Goal: Task Accomplishment & Management: Complete application form

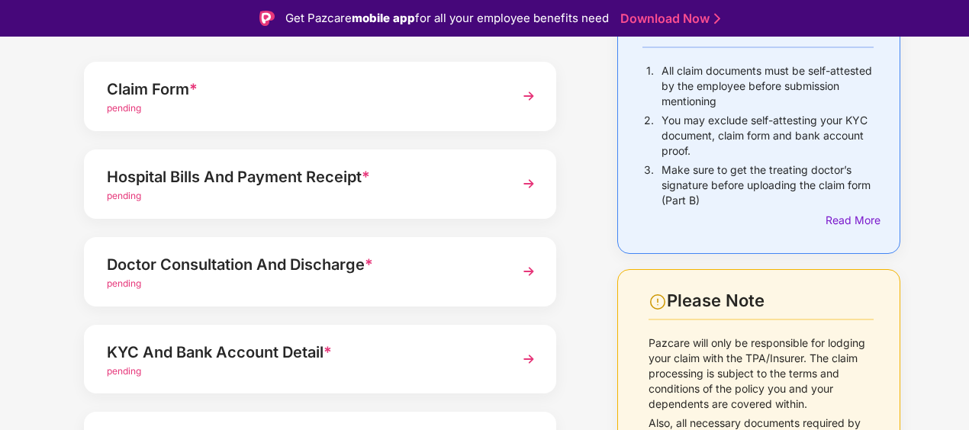
scroll to position [265, 0]
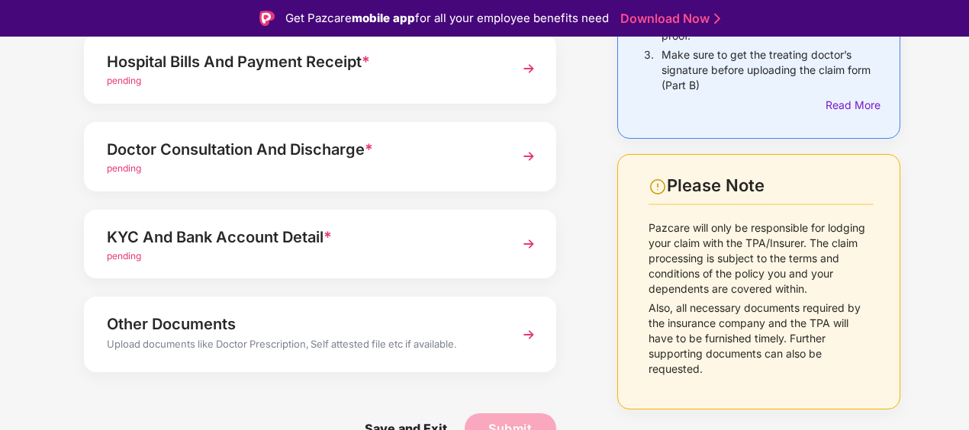
click at [135, 169] on span "pending" at bounding box center [124, 167] width 34 height 11
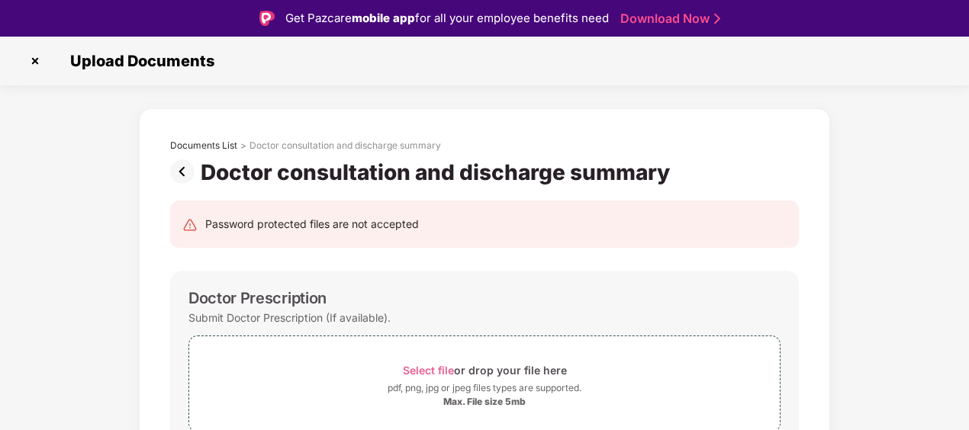
click at [34, 62] on img at bounding box center [35, 61] width 24 height 24
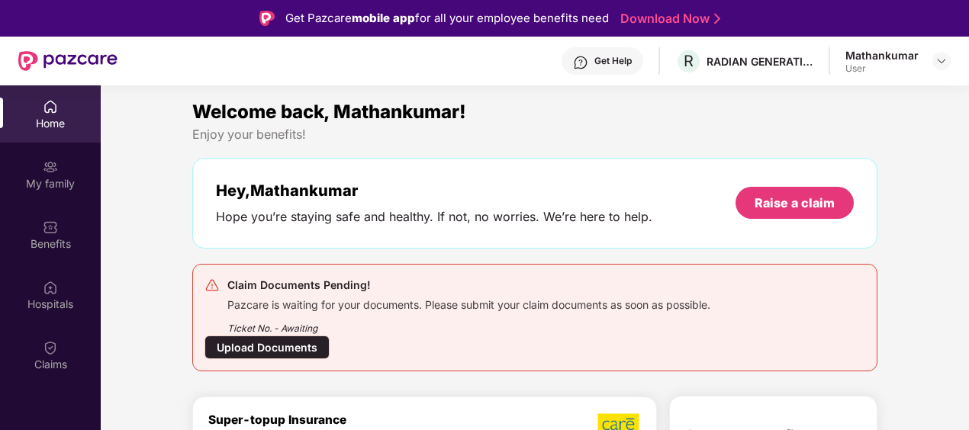
click at [284, 347] on div "Upload Documents" at bounding box center [266, 348] width 125 height 24
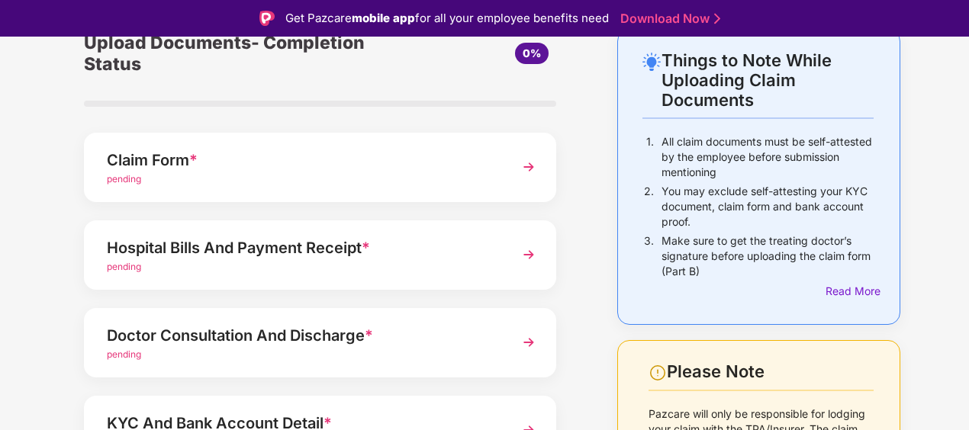
scroll to position [153, 0]
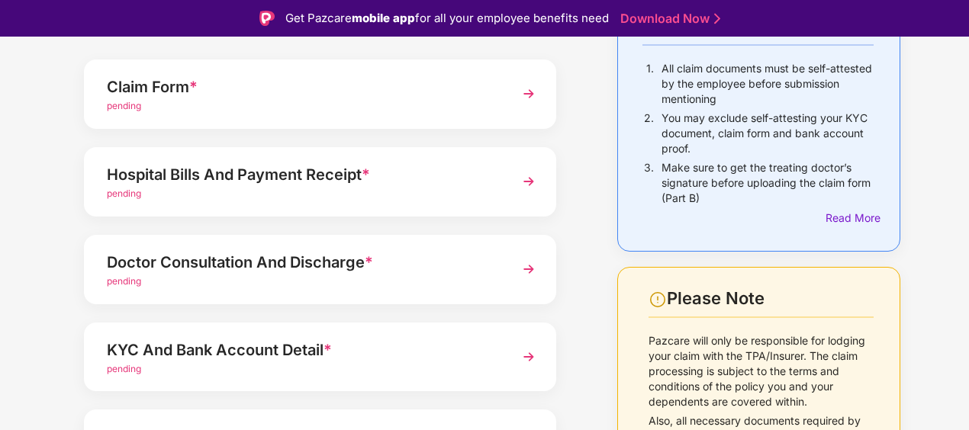
click at [134, 194] on span "pending" at bounding box center [124, 193] width 34 height 11
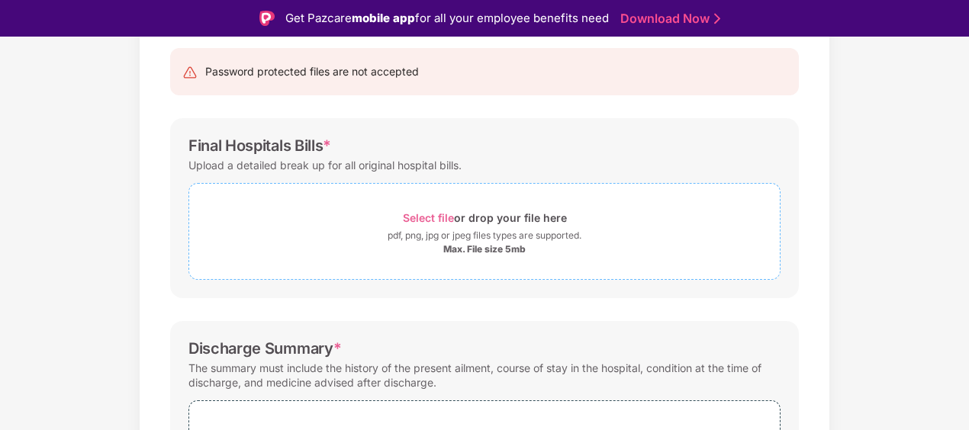
click at [429, 217] on span "Select file" at bounding box center [428, 217] width 51 height 13
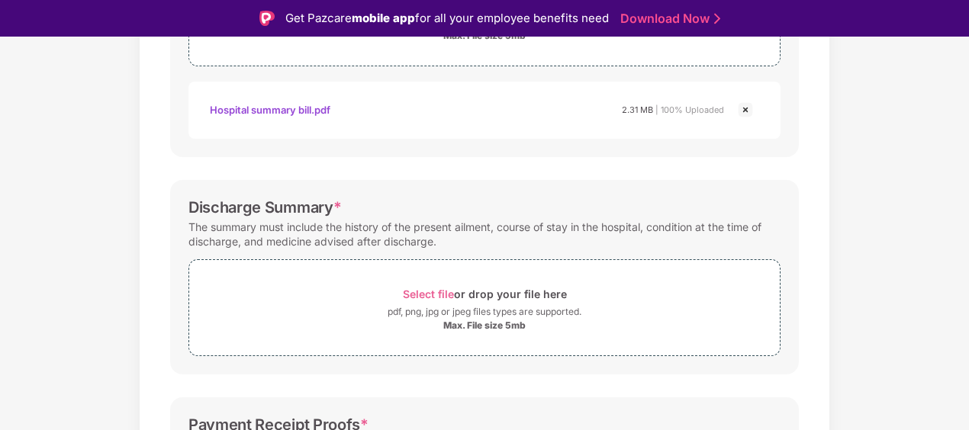
scroll to position [381, 0]
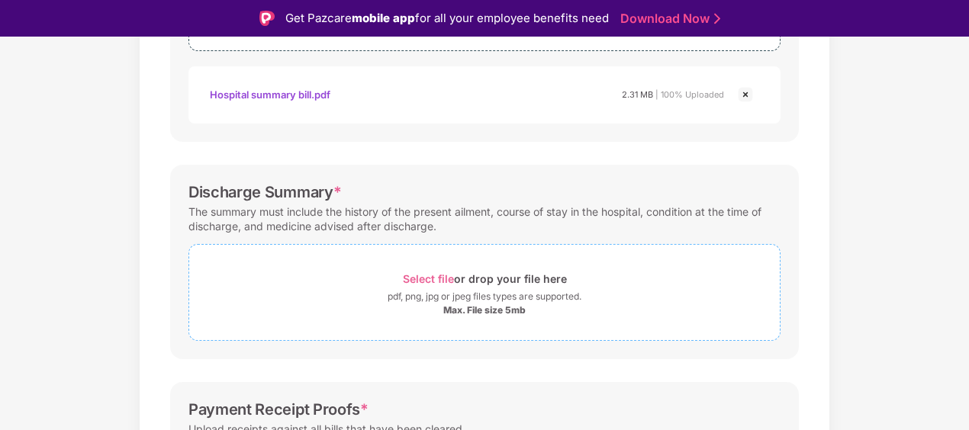
click at [435, 276] on span "Select file" at bounding box center [428, 278] width 51 height 13
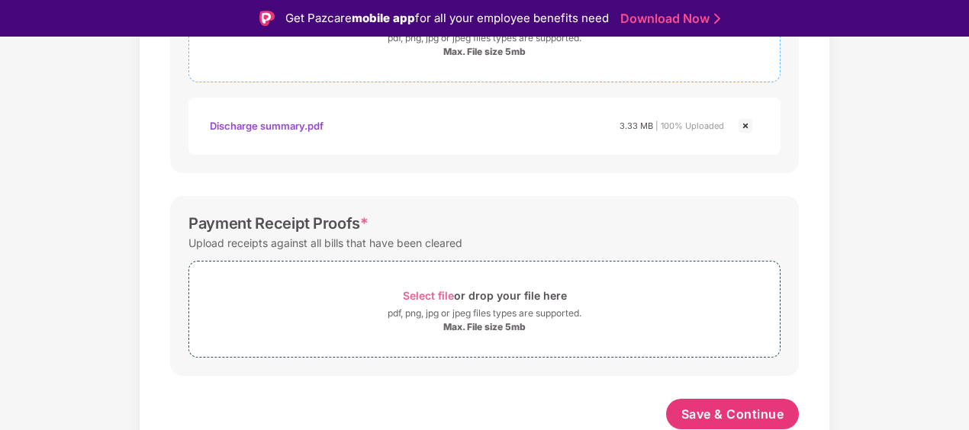
scroll to position [639, 0]
click at [441, 294] on span "Select file" at bounding box center [428, 296] width 51 height 13
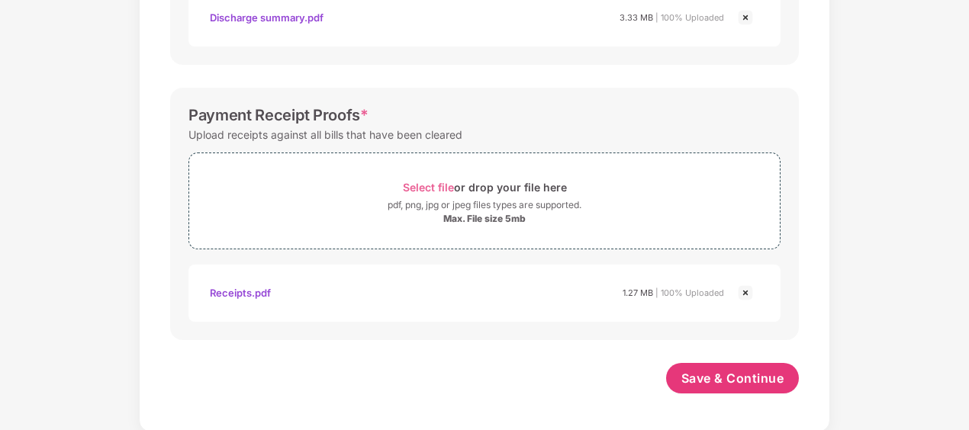
scroll to position [712, 0]
click at [747, 291] on img at bounding box center [745, 293] width 18 height 18
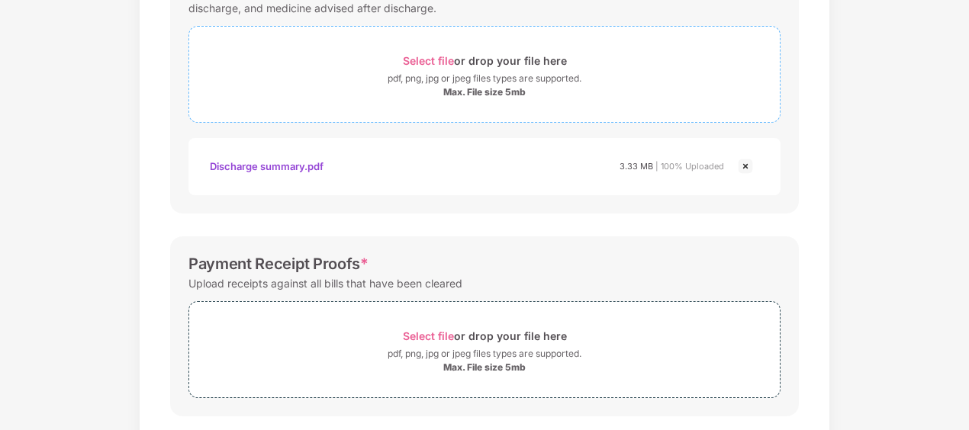
scroll to position [639, 0]
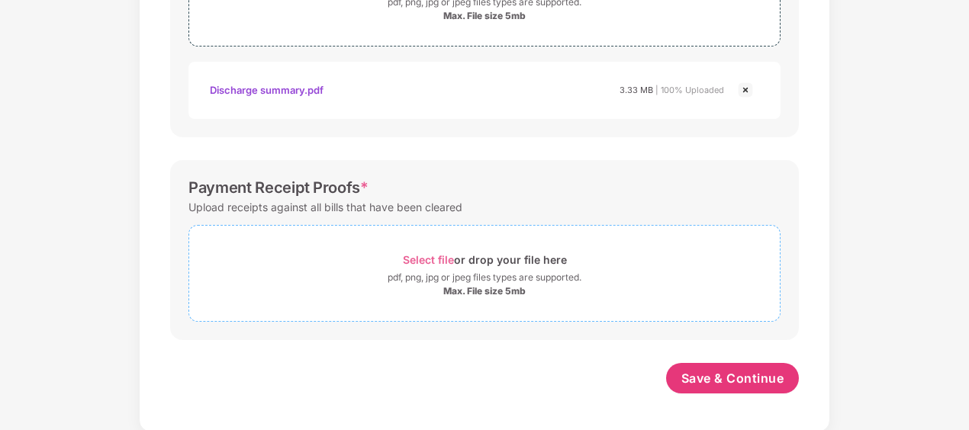
click at [436, 259] on span "Select file" at bounding box center [428, 259] width 51 height 13
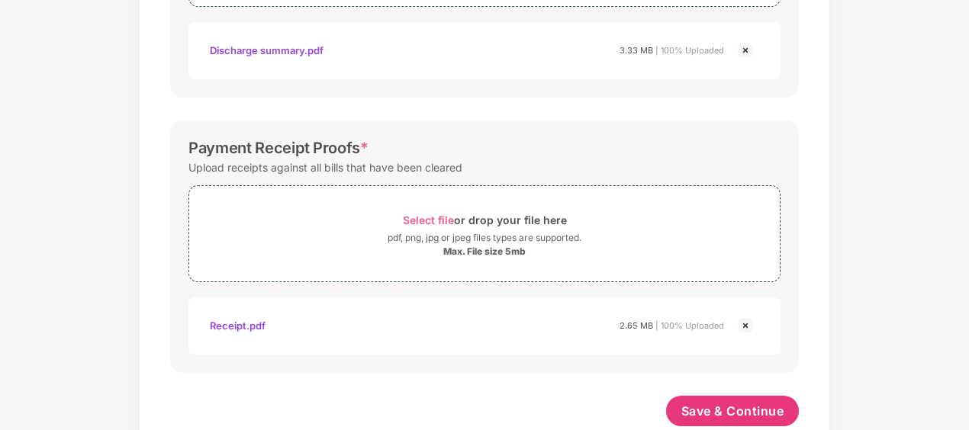
scroll to position [712, 0]
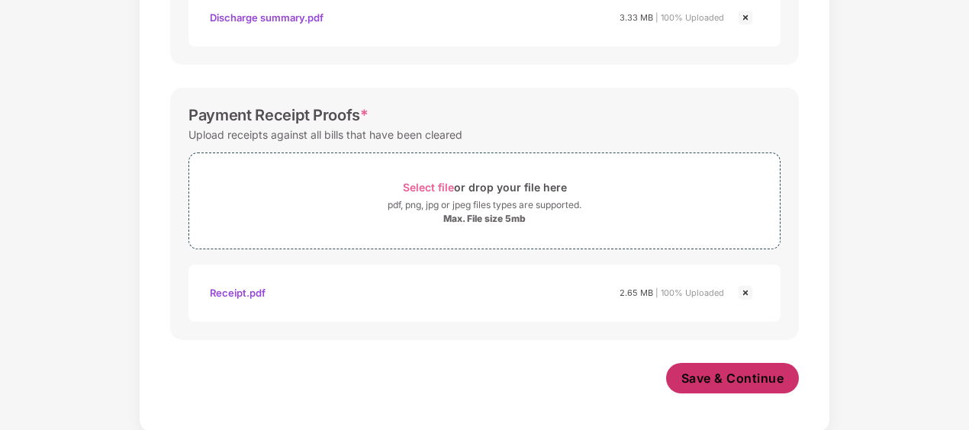
click at [714, 379] on span "Save & Continue" at bounding box center [732, 378] width 103 height 17
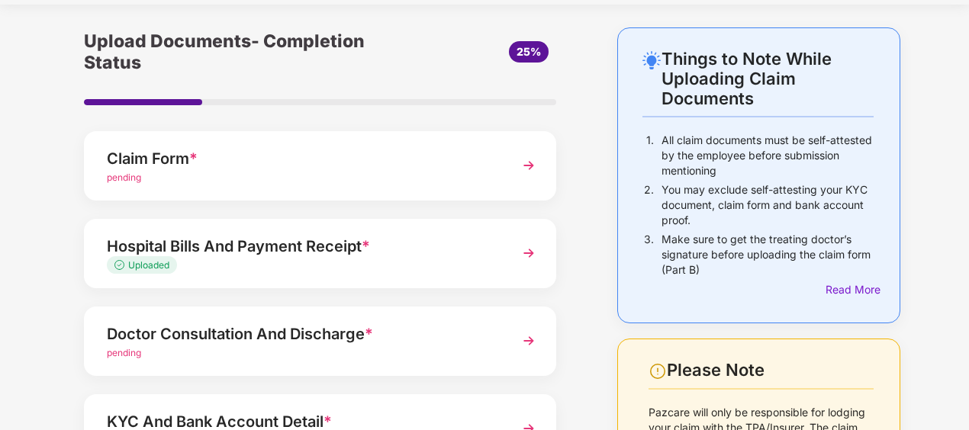
scroll to position [76, 0]
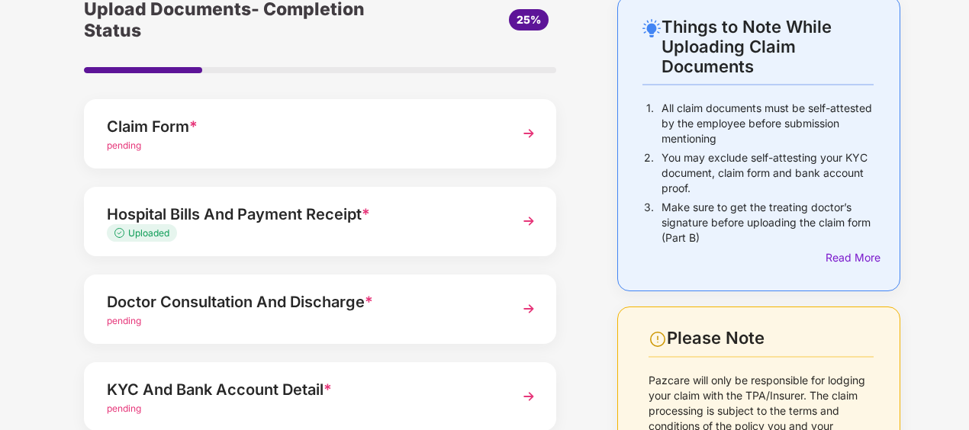
click at [353, 307] on div "Doctor Consultation And Discharge *" at bounding box center [302, 302] width 390 height 24
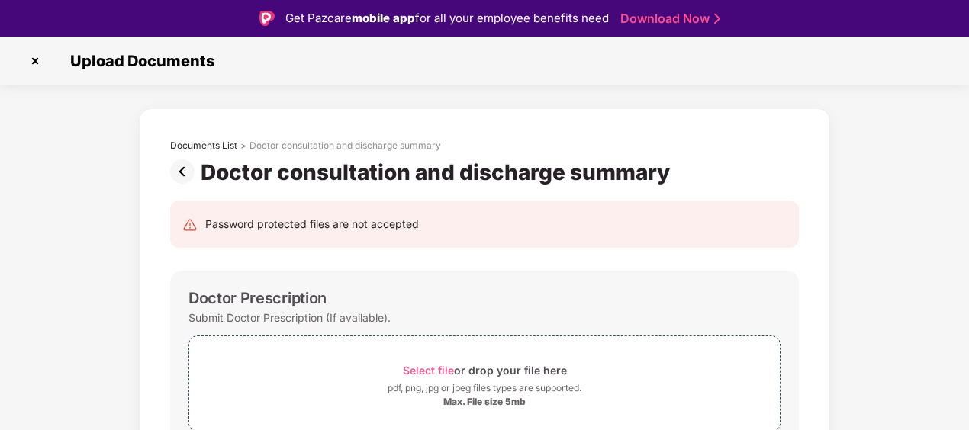
scroll to position [153, 0]
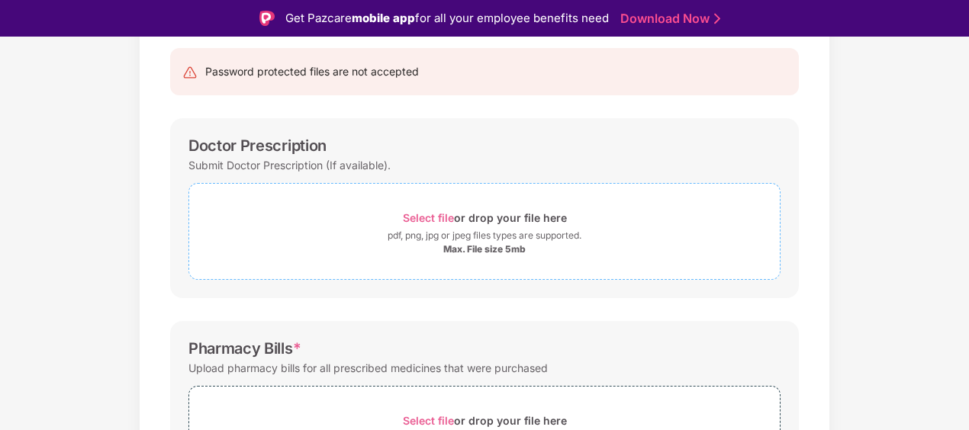
click at [433, 217] on span "Select file" at bounding box center [428, 217] width 51 height 13
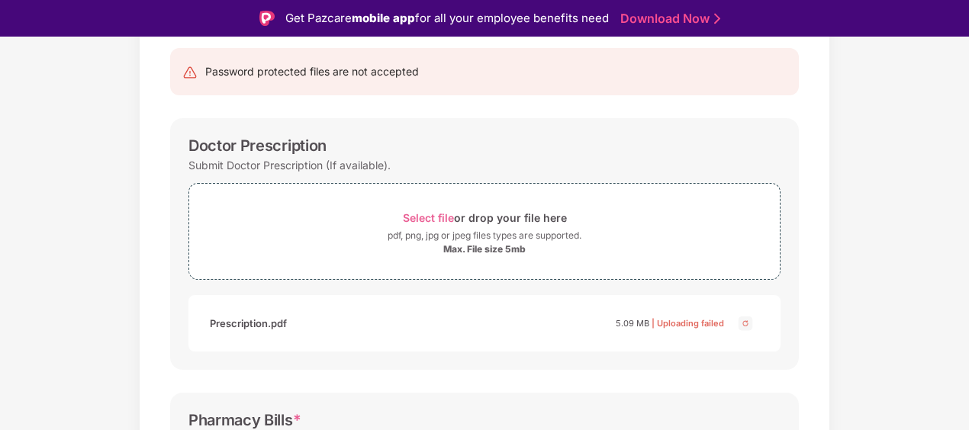
click at [749, 324] on img at bounding box center [745, 323] width 18 height 18
click at [438, 218] on span "Select file" at bounding box center [428, 217] width 51 height 13
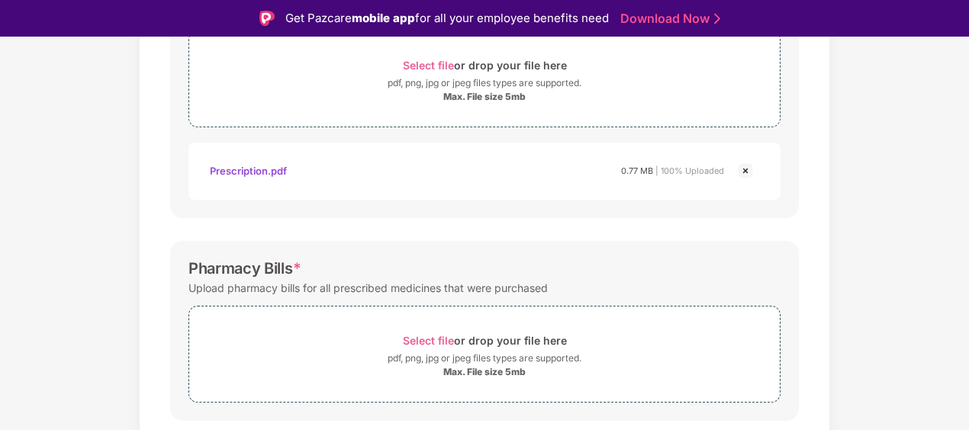
scroll to position [381, 0]
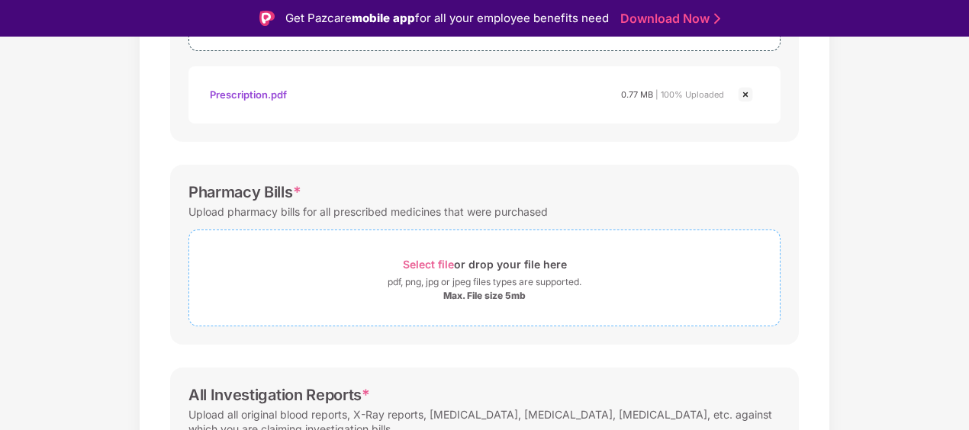
click at [424, 263] on span "Select file" at bounding box center [428, 264] width 51 height 13
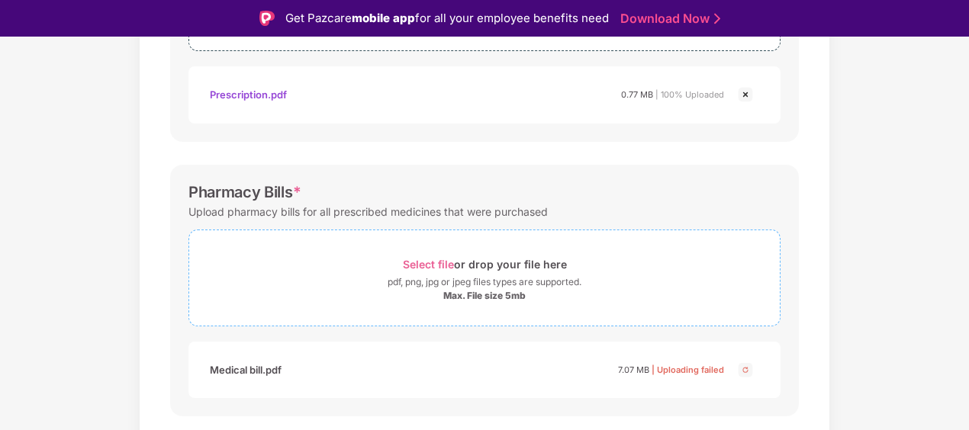
scroll to position [534, 0]
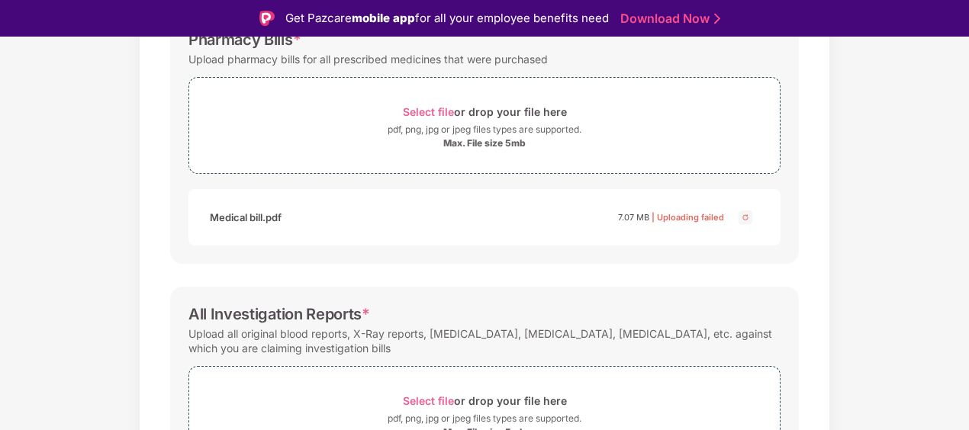
click at [744, 217] on img at bounding box center [745, 217] width 18 height 18
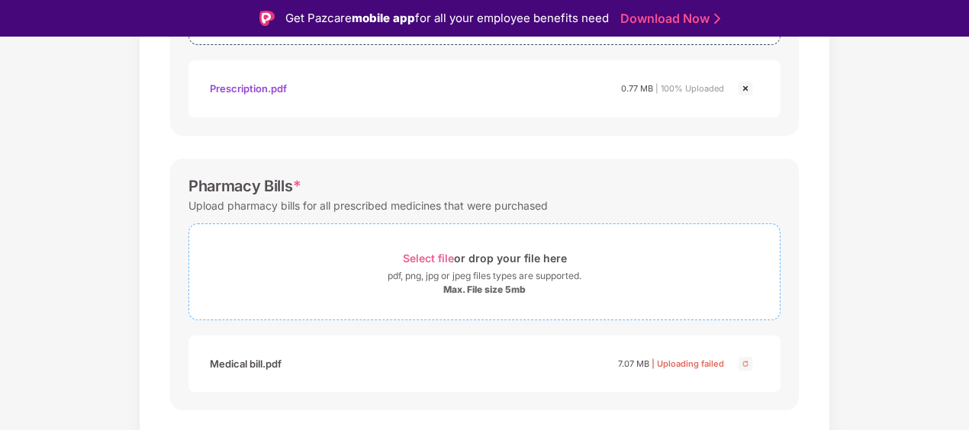
scroll to position [381, 0]
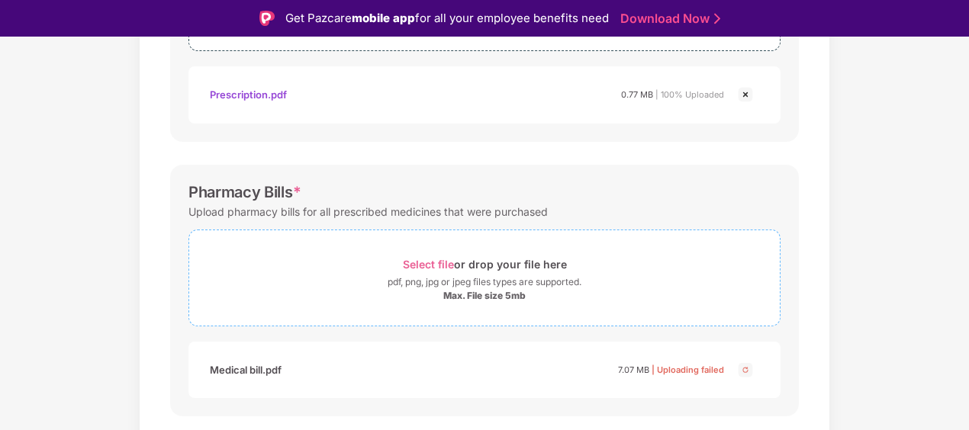
click at [430, 265] on span "Select file" at bounding box center [428, 264] width 51 height 13
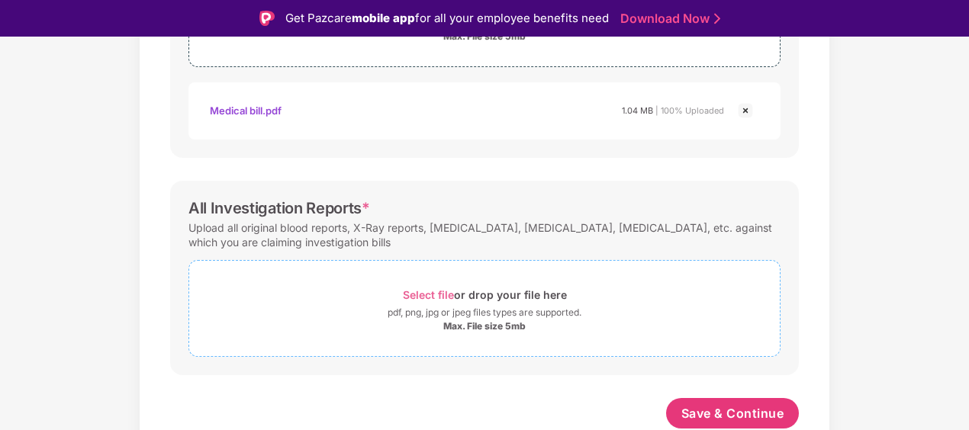
scroll to position [639, 0]
click at [425, 294] on span "Select file" at bounding box center [428, 296] width 51 height 13
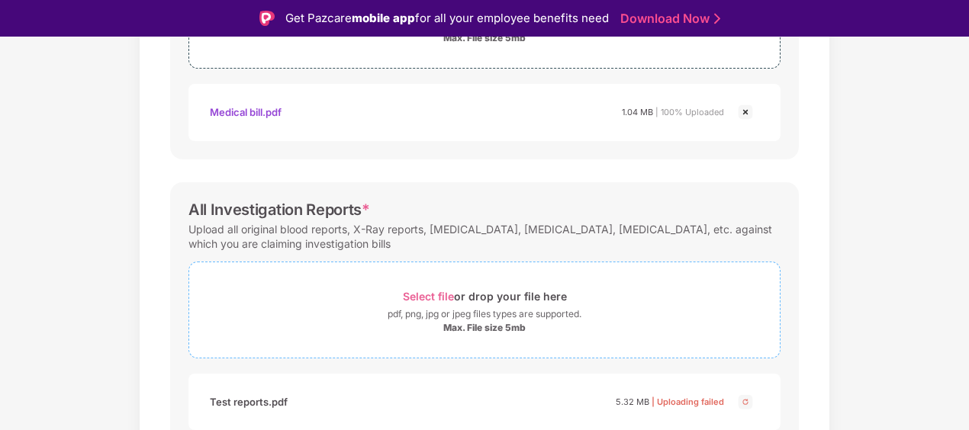
scroll to position [711, 0]
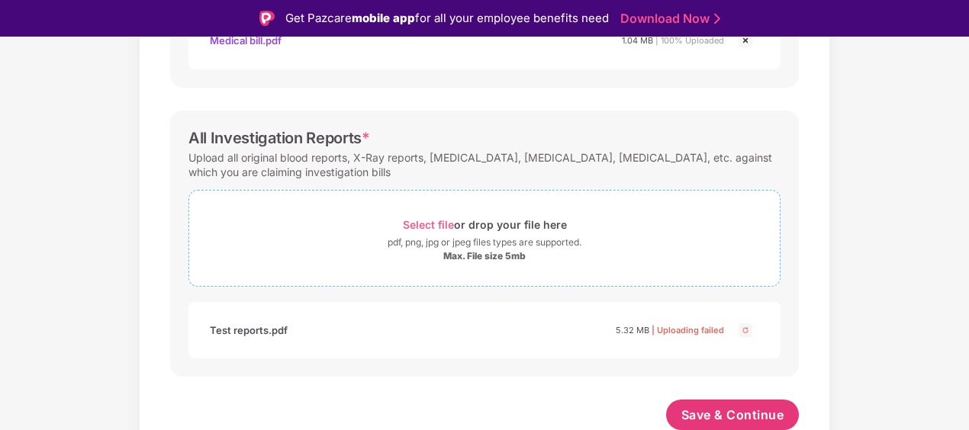
click at [436, 219] on span "Select file" at bounding box center [428, 224] width 51 height 13
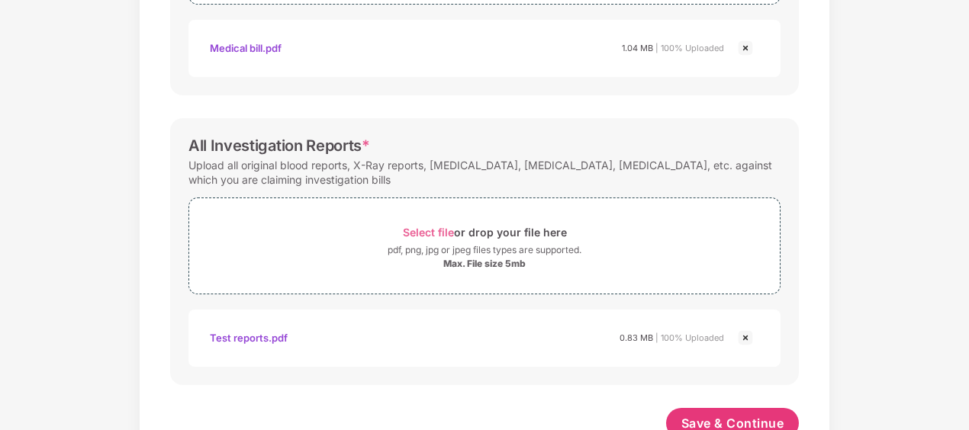
scroll to position [712, 0]
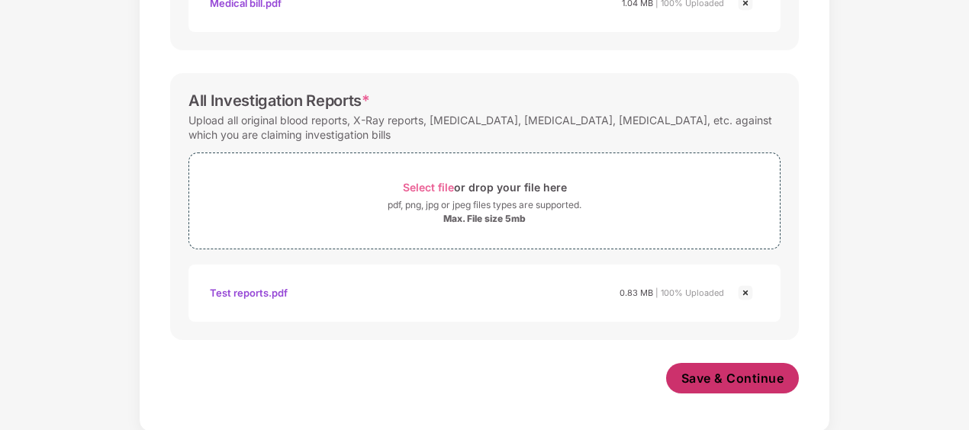
click at [728, 374] on span "Save & Continue" at bounding box center [732, 378] width 103 height 17
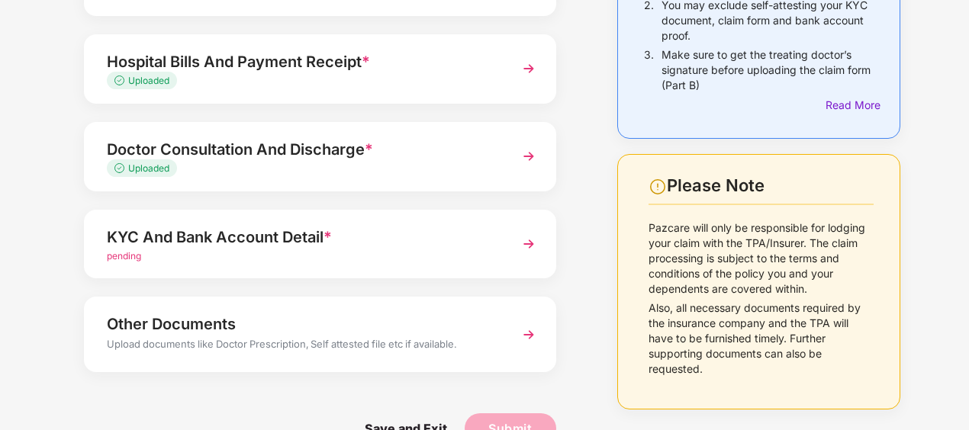
scroll to position [0, 0]
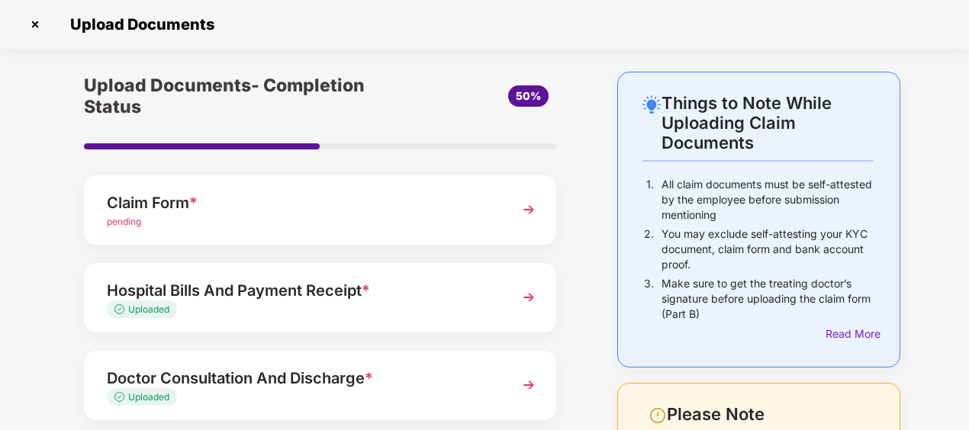
click at [37, 23] on img at bounding box center [35, 24] width 24 height 24
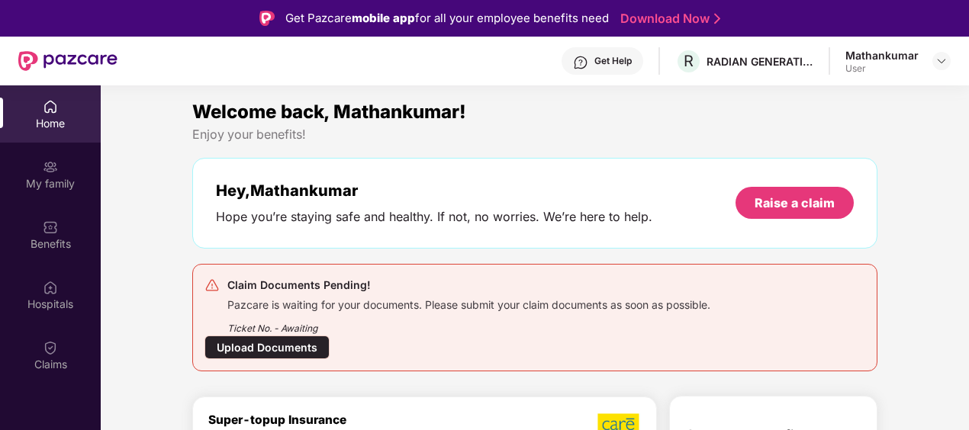
click at [281, 345] on div "Upload Documents" at bounding box center [266, 348] width 125 height 24
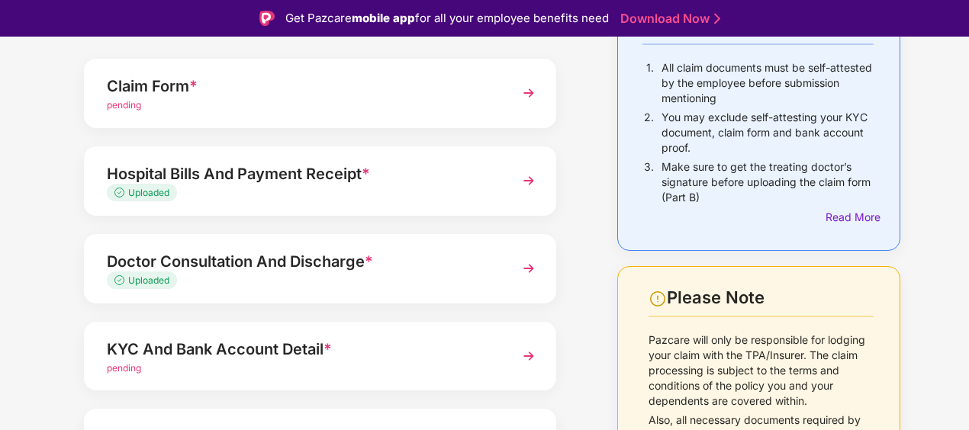
scroll to position [265, 0]
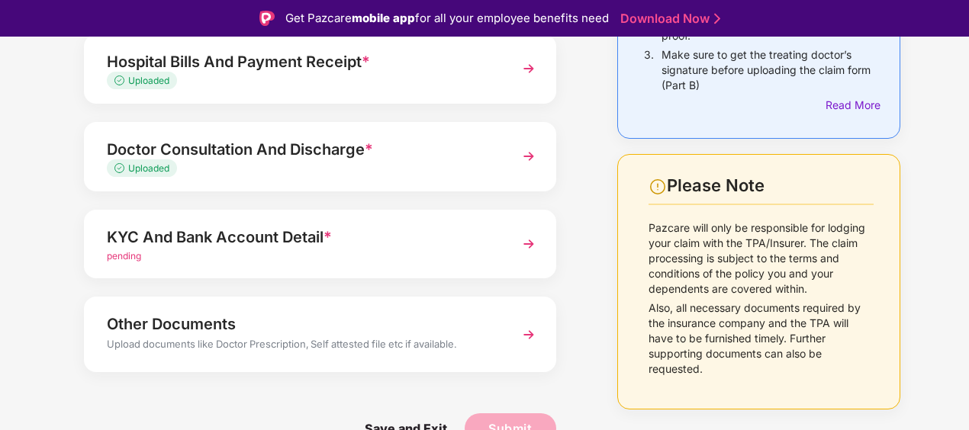
click at [130, 256] on span "pending" at bounding box center [124, 255] width 34 height 11
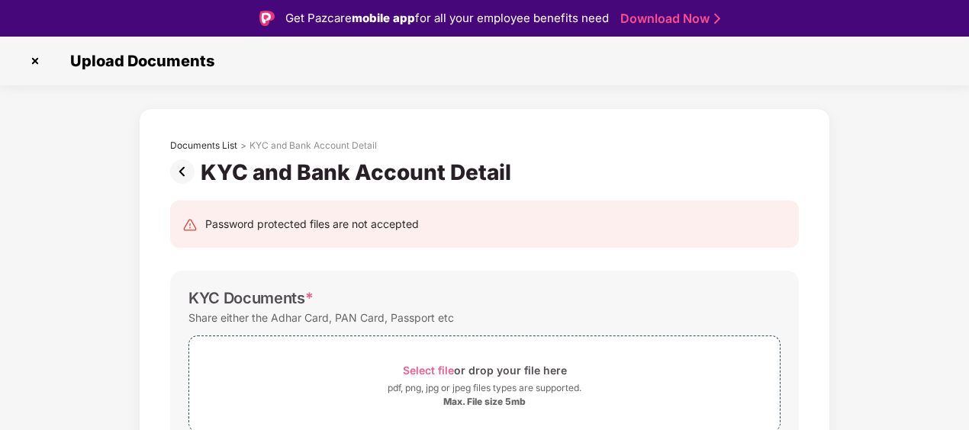
click at [35, 59] on img at bounding box center [35, 61] width 24 height 24
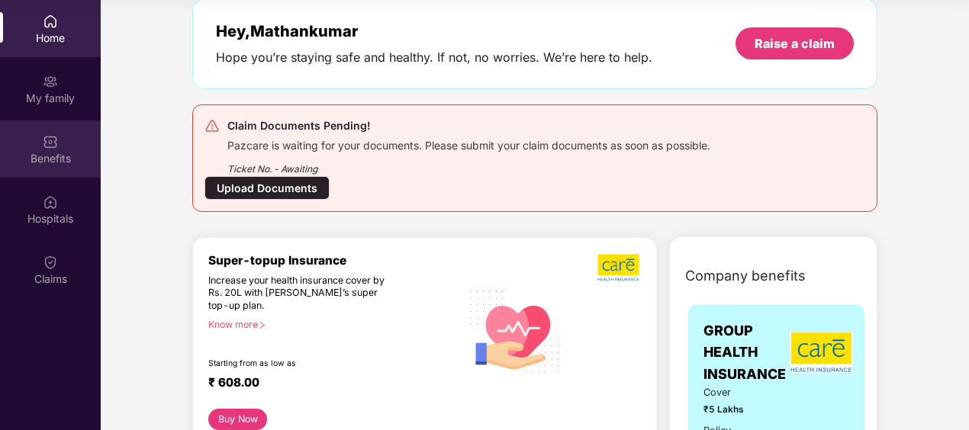
scroll to position [76, 0]
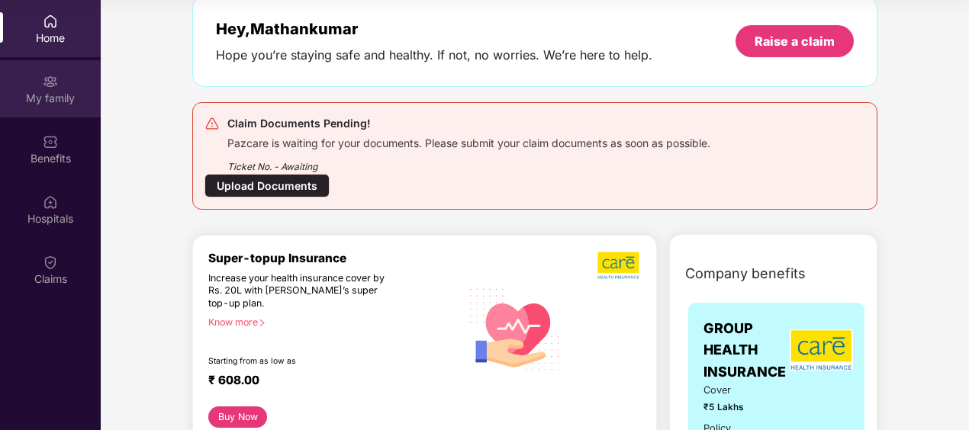
click at [41, 95] on div "My family" at bounding box center [50, 98] width 101 height 15
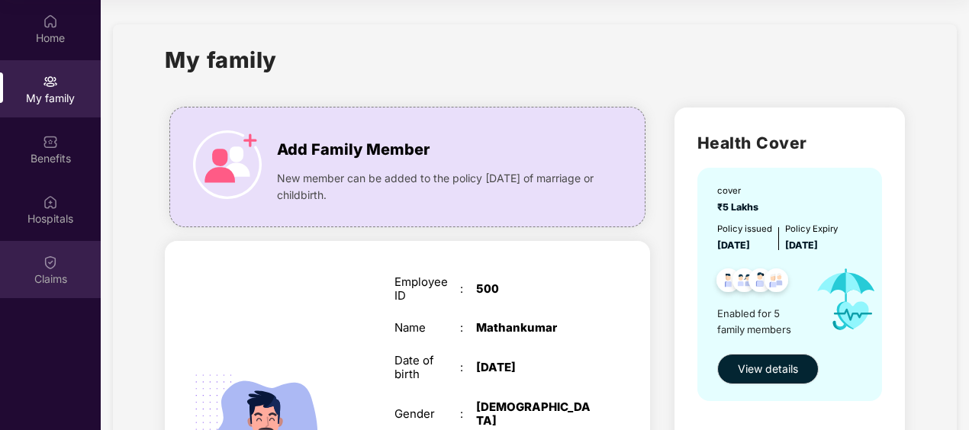
click at [69, 267] on div "Claims" at bounding box center [50, 269] width 101 height 57
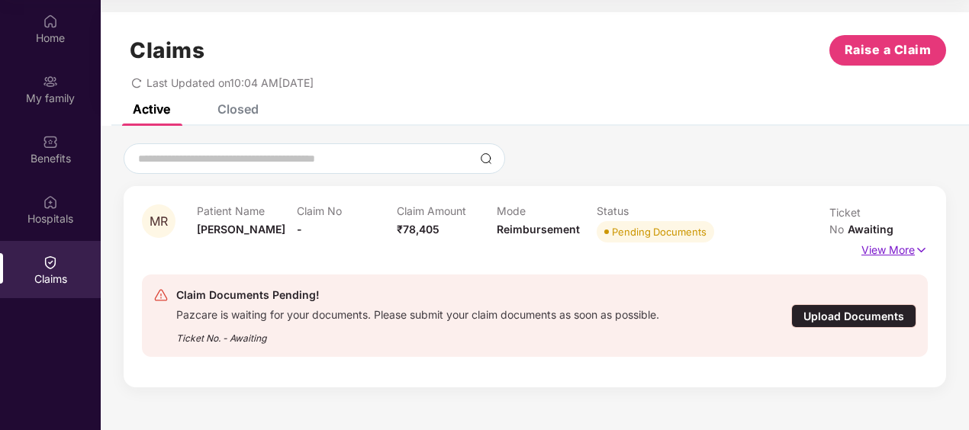
click at [919, 242] on img at bounding box center [920, 250] width 13 height 17
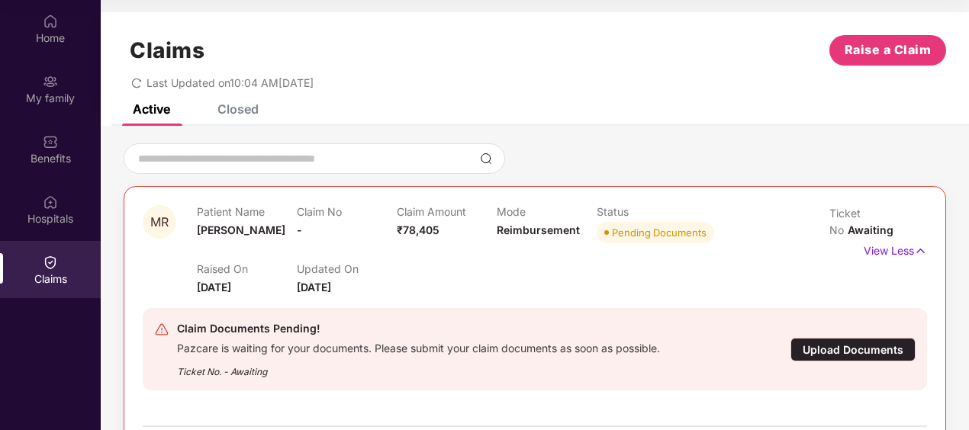
click at [426, 231] on span "₹78,405" at bounding box center [418, 229] width 43 height 13
click at [578, 235] on div "Mode Reimbursement" at bounding box center [546, 226] width 100 height 42
click at [175, 226] on div "MR" at bounding box center [170, 250] width 54 height 91
click at [236, 232] on span "[PERSON_NAME]" at bounding box center [241, 229] width 88 height 13
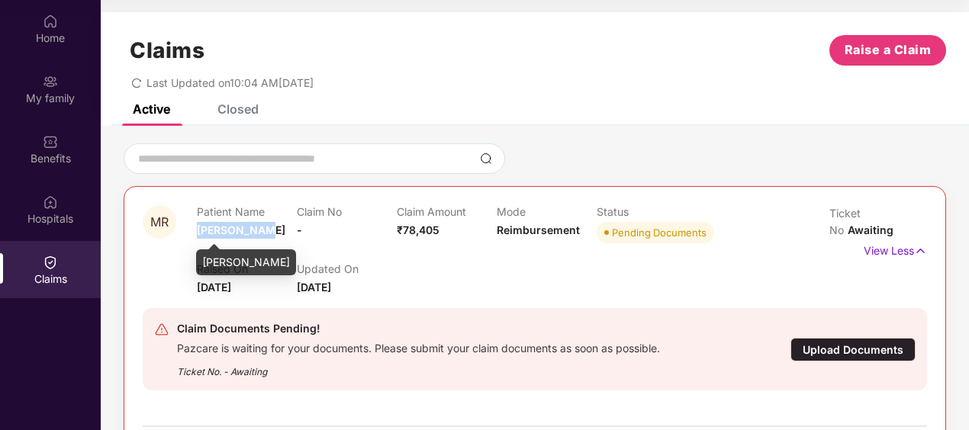
click at [236, 232] on span "[PERSON_NAME]" at bounding box center [241, 229] width 88 height 13
drag, startPoint x: 236, startPoint y: 232, endPoint x: 358, endPoint y: 281, distance: 130.7
click at [357, 300] on div "Claim Documents Pending! Pazcare is waiting for your documents. Please submit y…" at bounding box center [535, 349] width 784 height 107
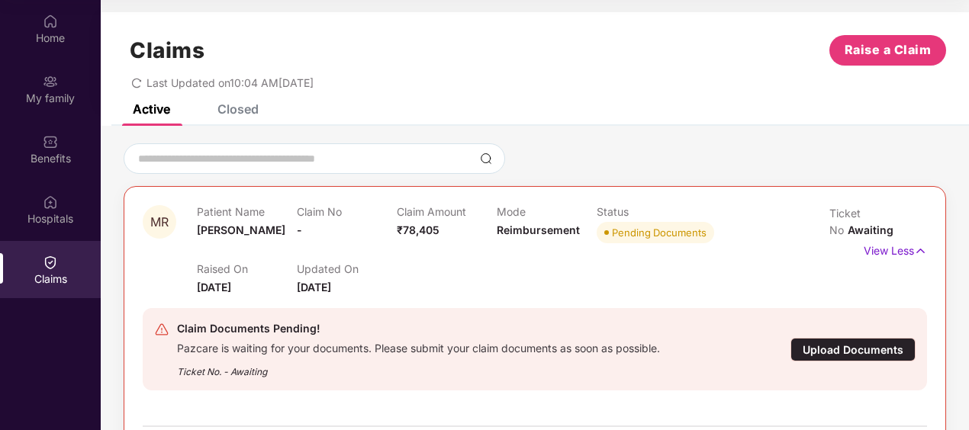
drag, startPoint x: 389, startPoint y: 242, endPoint x: 403, endPoint y: 232, distance: 16.9
click at [398, 235] on div "Patient Name [PERSON_NAME] Claim No - Claim Amount ₹78,405 Mode Reimbursement S…" at bounding box center [496, 226] width 599 height 42
drag, startPoint x: 403, startPoint y: 232, endPoint x: 416, endPoint y: 223, distance: 16.1
click at [416, 223] on div "Claim Amount ₹78,405" at bounding box center [447, 226] width 100 height 42
click at [406, 234] on span "₹78,405" at bounding box center [418, 229] width 43 height 13
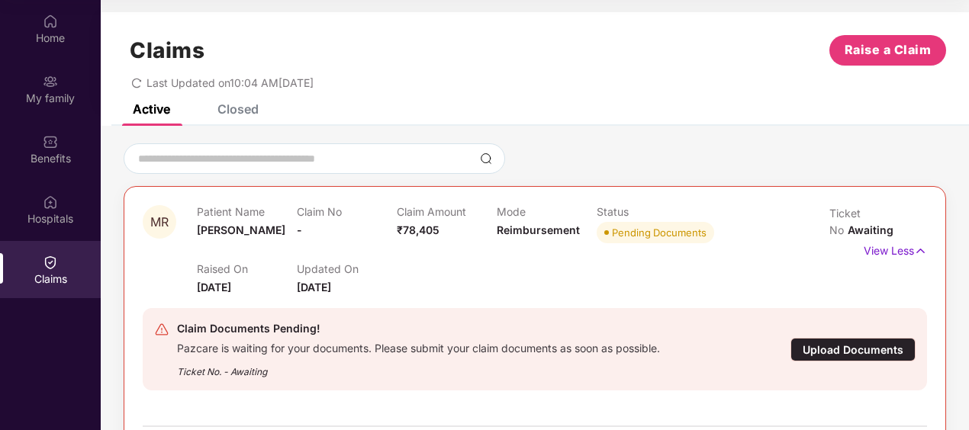
click at [522, 231] on span "Reimbursement" at bounding box center [537, 229] width 83 height 13
click at [619, 236] on div "Pending Documents" at bounding box center [659, 232] width 95 height 15
click at [169, 227] on span "MR" at bounding box center [160, 222] width 34 height 34
click at [169, 226] on span "MR" at bounding box center [160, 222] width 34 height 34
click at [410, 303] on div "Claim Documents Pending! Pazcare is waiting for your documents. Please submit y…" at bounding box center [535, 349] width 784 height 107
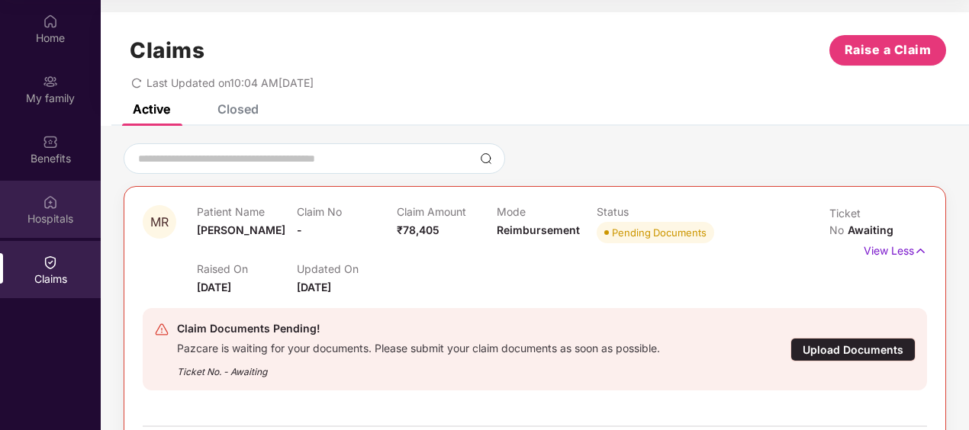
click at [62, 215] on div "Hospitals" at bounding box center [50, 218] width 101 height 15
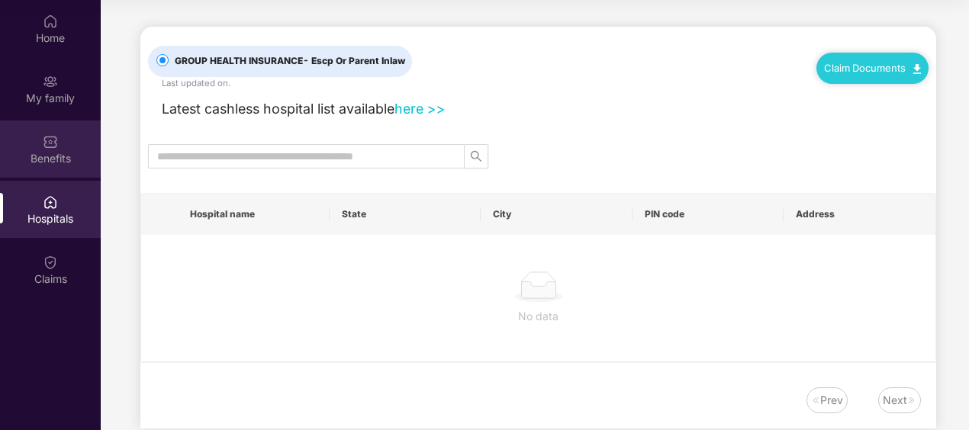
click at [64, 168] on div "Benefits" at bounding box center [50, 148] width 101 height 57
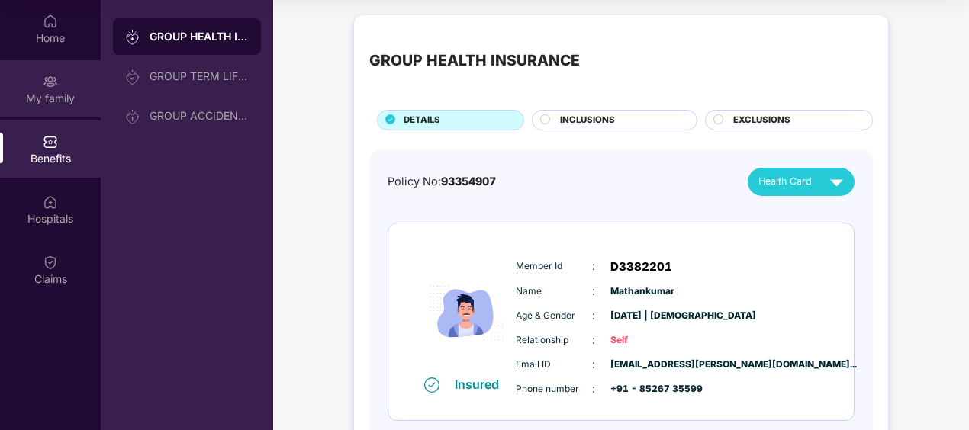
click at [59, 108] on div "My family" at bounding box center [50, 88] width 101 height 57
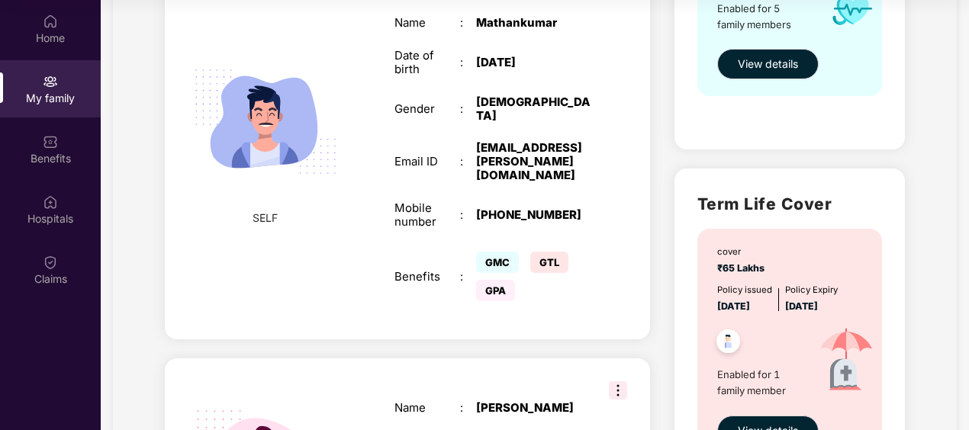
scroll to position [458, 0]
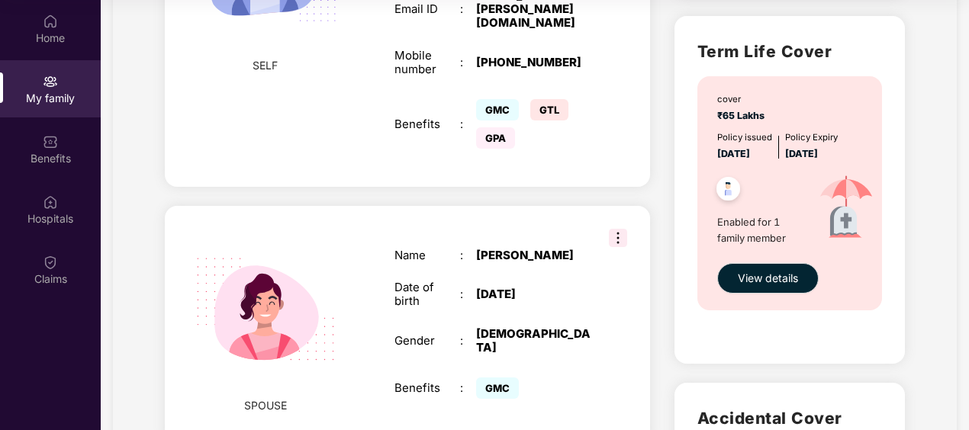
click at [614, 229] on img at bounding box center [618, 238] width 18 height 18
click at [548, 295] on div "Name : Mageshwari R Date of birth : 13 Aug 1997 Gender : FEMALE Benefits : GMC" at bounding box center [492, 326] width 227 height 192
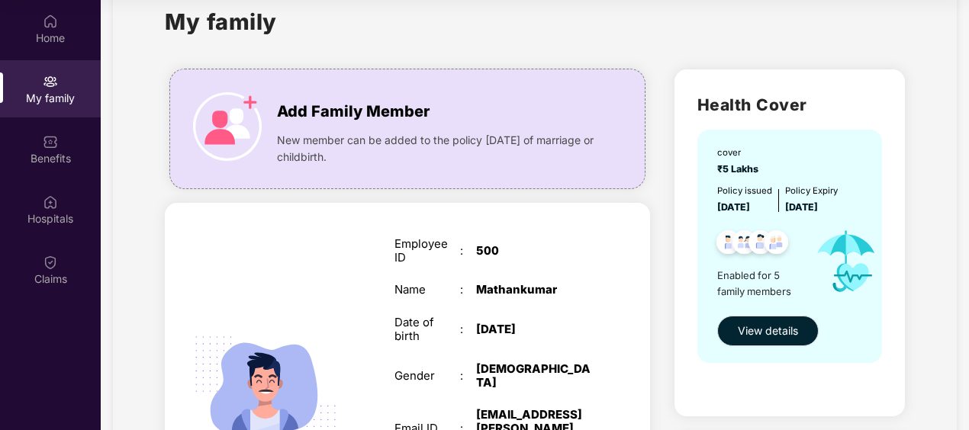
scroll to position [0, 0]
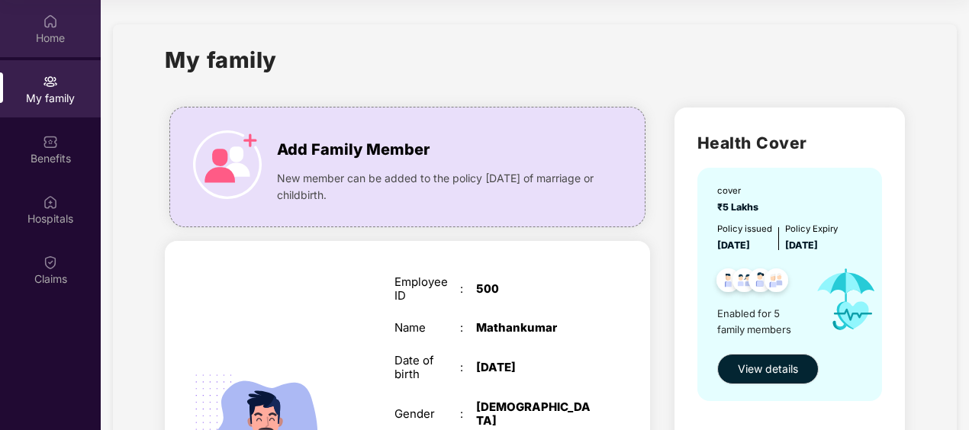
click at [62, 42] on div "Home" at bounding box center [50, 38] width 101 height 15
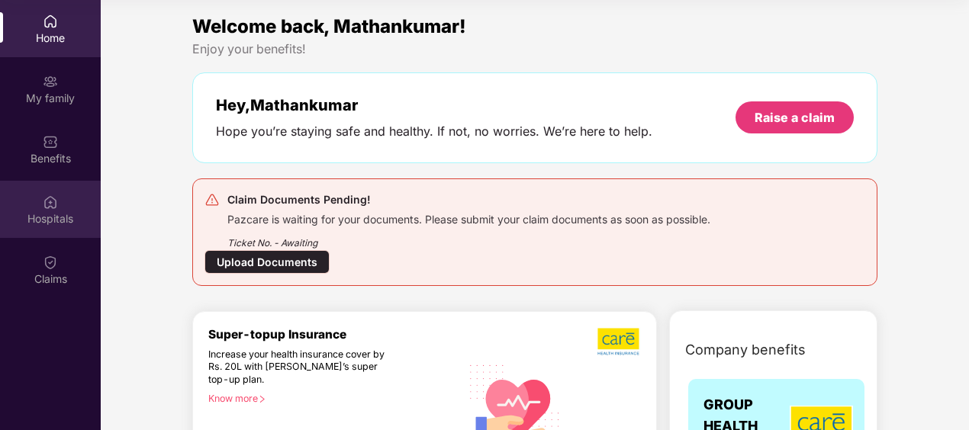
click at [61, 215] on div "Hospitals" at bounding box center [50, 218] width 101 height 15
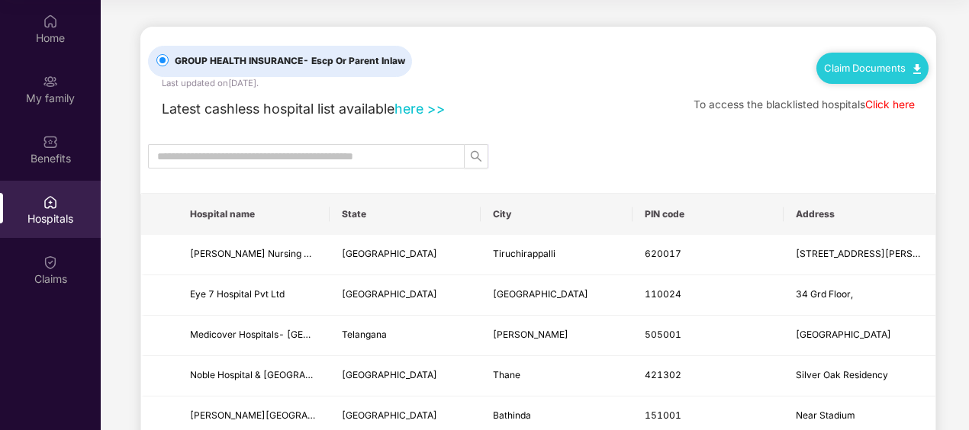
click at [61, 178] on div "Home My family Benefits Hospitals Claims" at bounding box center [50, 150] width 101 height 301
click at [60, 154] on div "Benefits" at bounding box center [50, 158] width 101 height 15
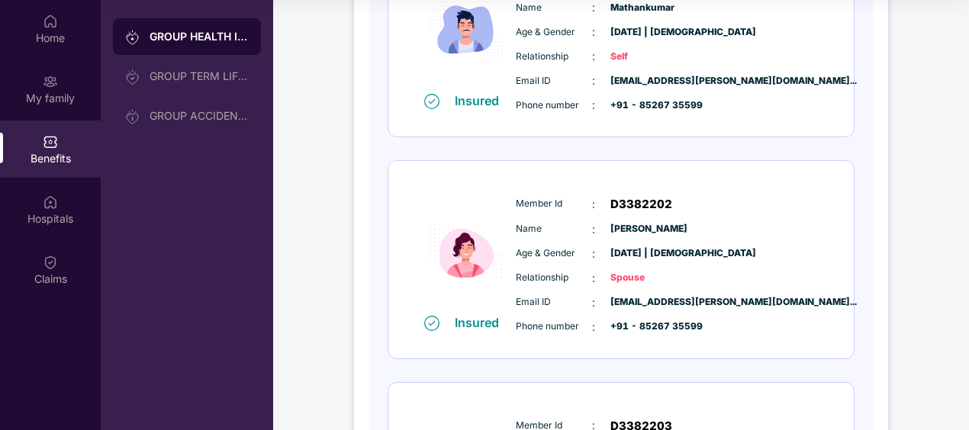
scroll to position [305, 0]
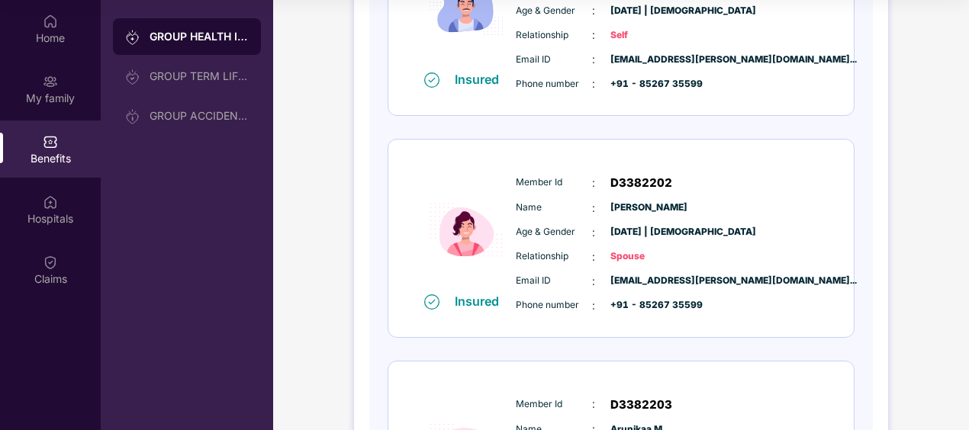
click at [665, 310] on span "+91 - 85267 35599" at bounding box center [648, 305] width 76 height 14
click at [573, 278] on span "Email ID" at bounding box center [554, 281] width 76 height 14
click at [579, 233] on span "Age & Gender" at bounding box center [554, 232] width 76 height 14
drag, startPoint x: 593, startPoint y: 208, endPoint x: 583, endPoint y: 215, distance: 12.1
click at [593, 207] on div "Name : Mageshwari R" at bounding box center [667, 208] width 303 height 17
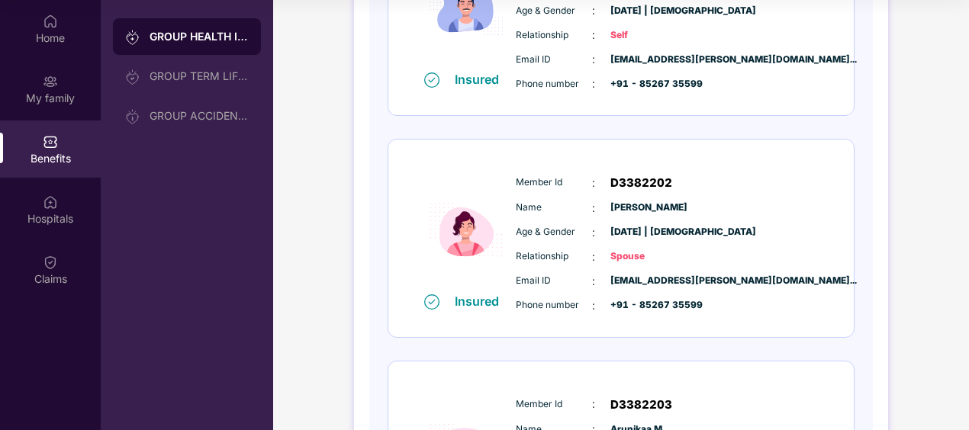
click at [539, 252] on span "Relationship" at bounding box center [554, 256] width 76 height 14
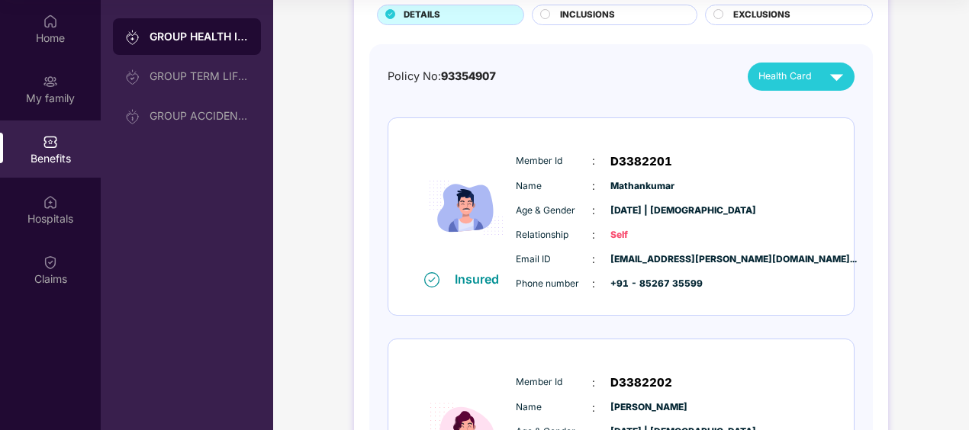
scroll to position [76, 0]
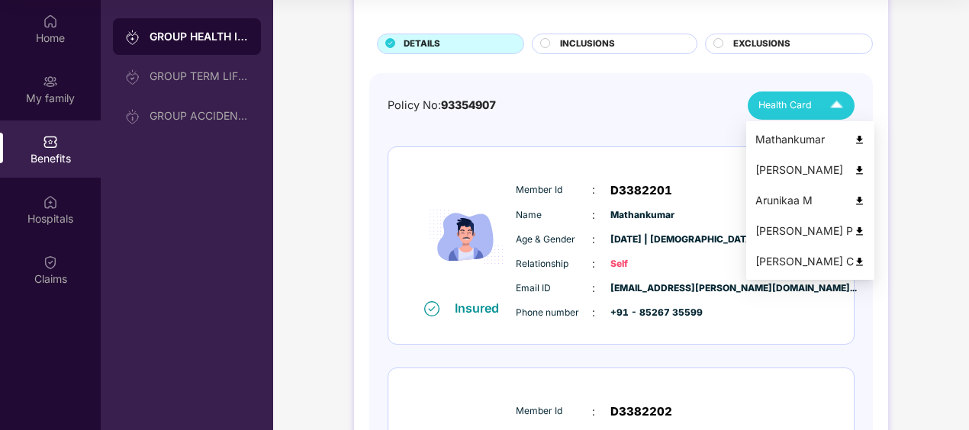
click at [843, 109] on img at bounding box center [836, 105] width 27 height 27
click at [797, 171] on div "Mageshwari R" at bounding box center [810, 170] width 110 height 17
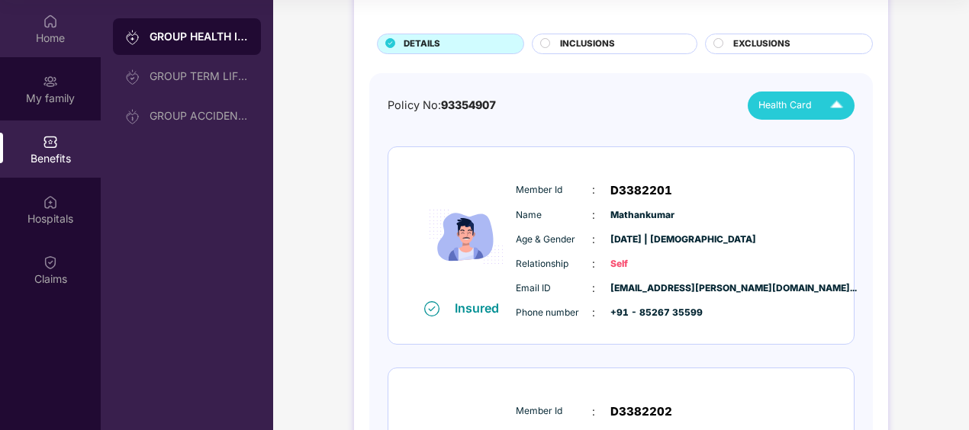
click at [56, 34] on div "Home" at bounding box center [50, 38] width 101 height 15
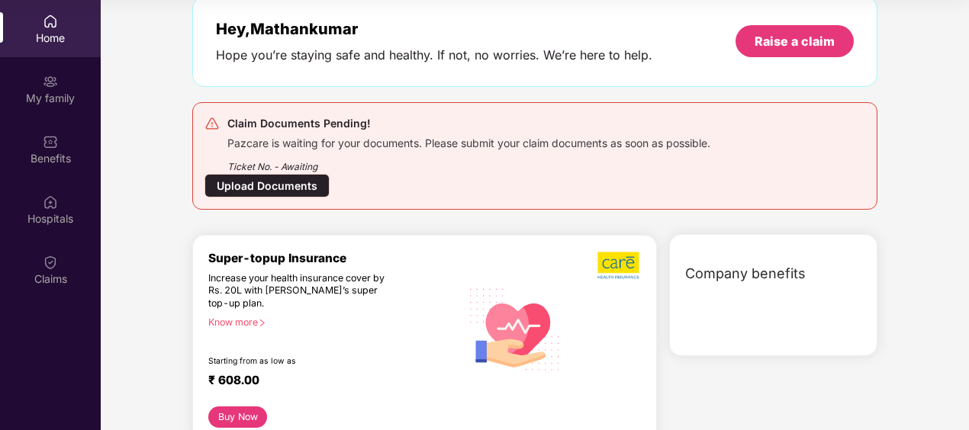
scroll to position [0, 0]
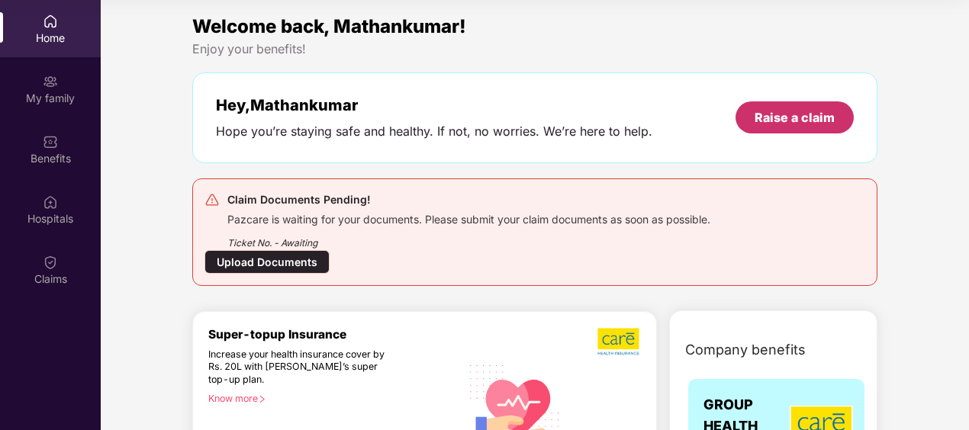
drag, startPoint x: 789, startPoint y: 117, endPoint x: 662, endPoint y: 168, distance: 137.2
click at [662, 168] on div "Welcome back, Mathankumar! Enjoy your benefits! Hey, Mathankumar Hope you’re st…" at bounding box center [534, 155] width 697 height 286
click at [284, 259] on div "Upload Documents" at bounding box center [266, 262] width 125 height 24
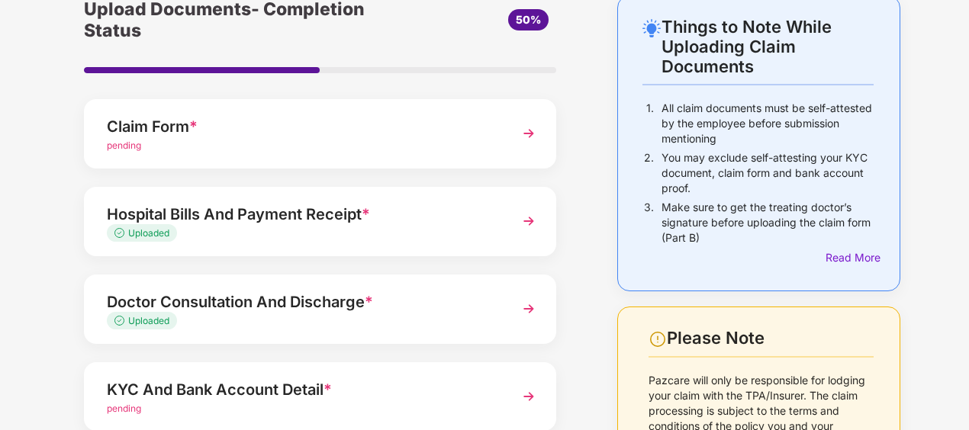
scroll to position [229, 0]
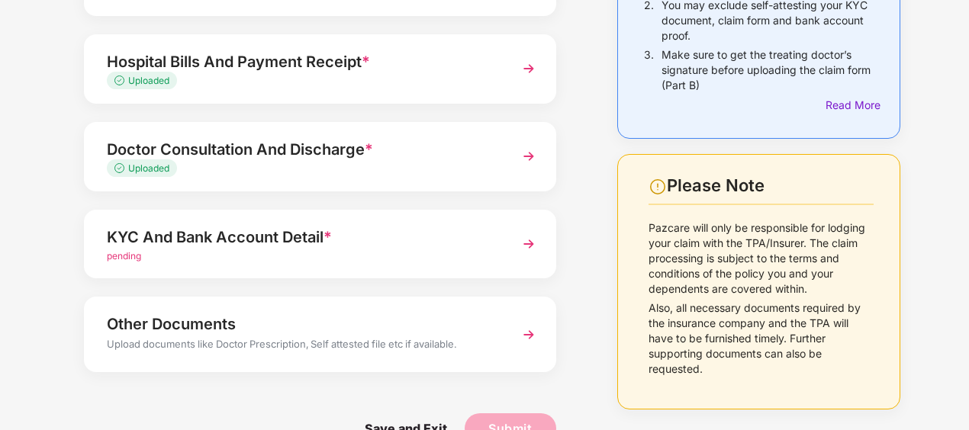
click at [137, 259] on span "pending" at bounding box center [124, 255] width 34 height 11
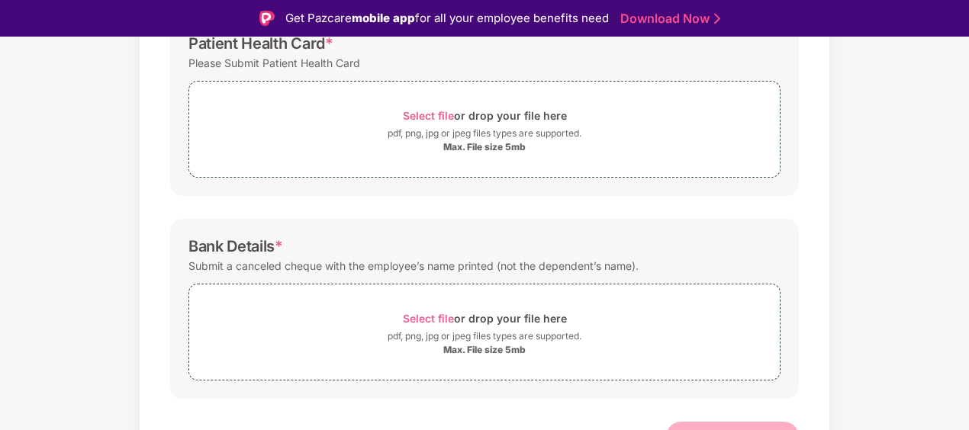
scroll to position [480, 0]
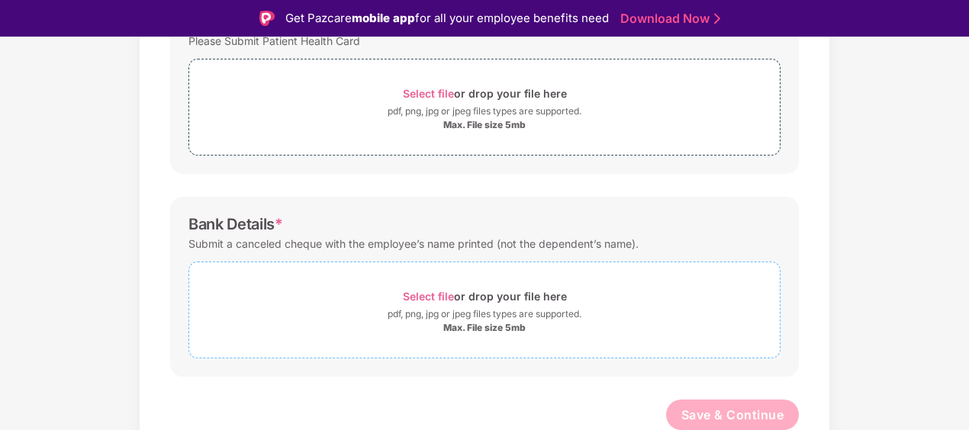
click at [432, 295] on span "Select file" at bounding box center [428, 296] width 51 height 13
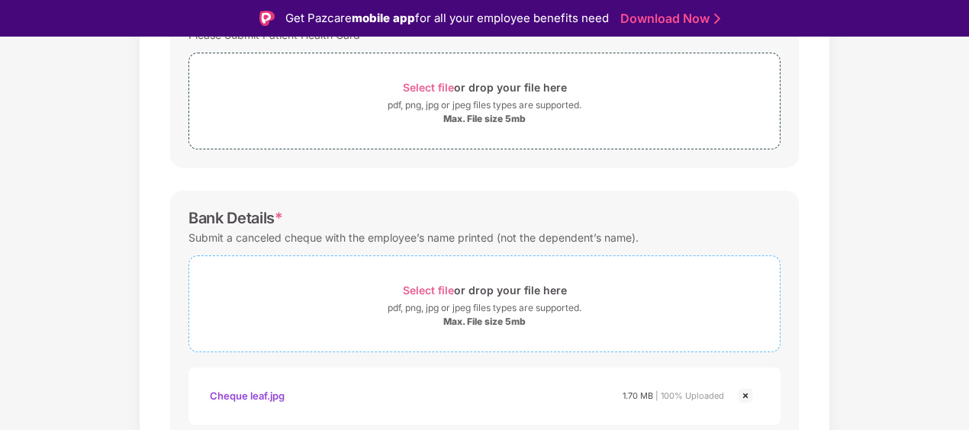
scroll to position [329, 0]
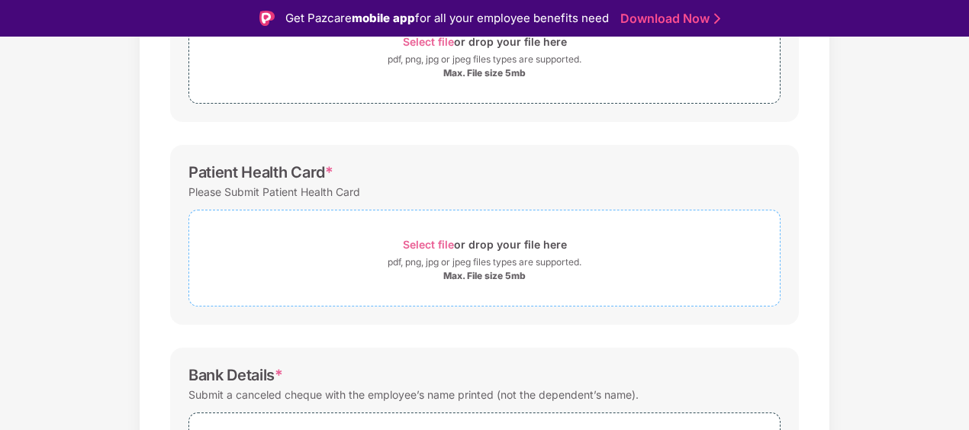
click at [444, 244] on span "Select file" at bounding box center [428, 244] width 51 height 13
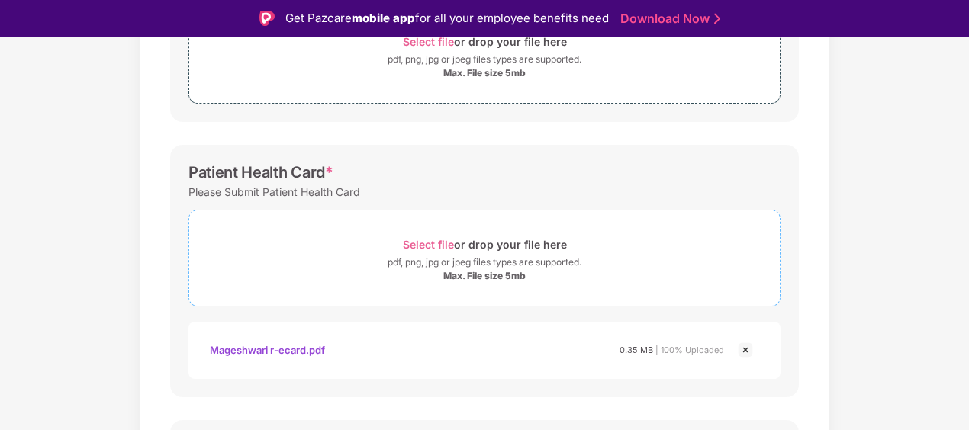
scroll to position [176, 0]
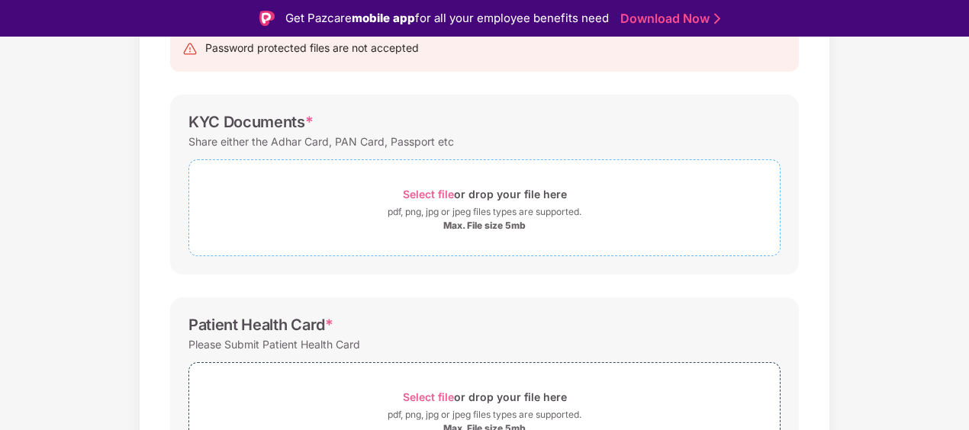
click at [427, 194] on span "Select file" at bounding box center [428, 194] width 51 height 13
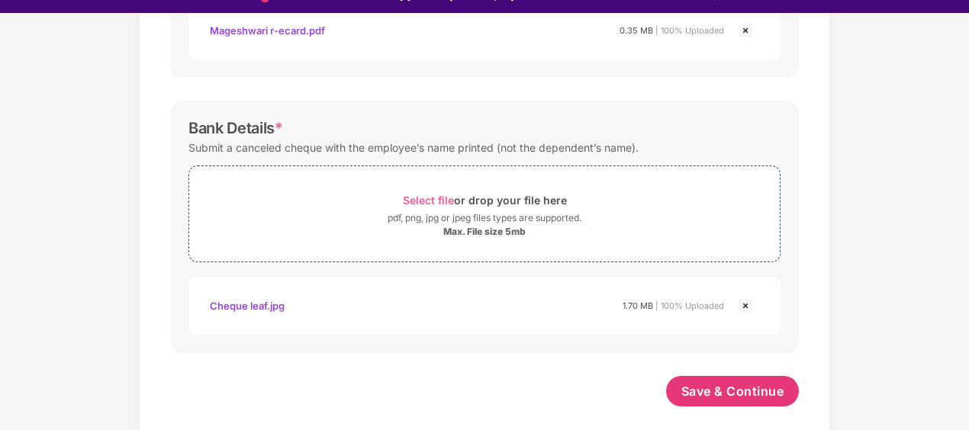
scroll to position [37, 0]
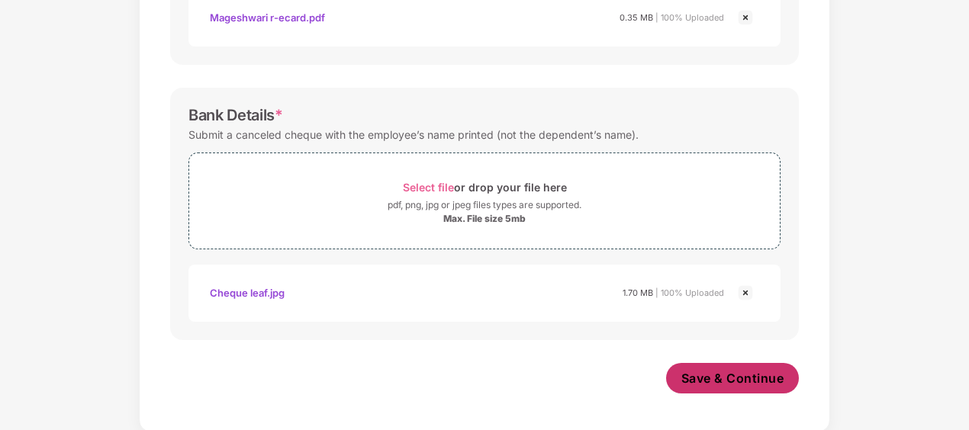
click at [755, 382] on span "Save & Continue" at bounding box center [732, 378] width 103 height 17
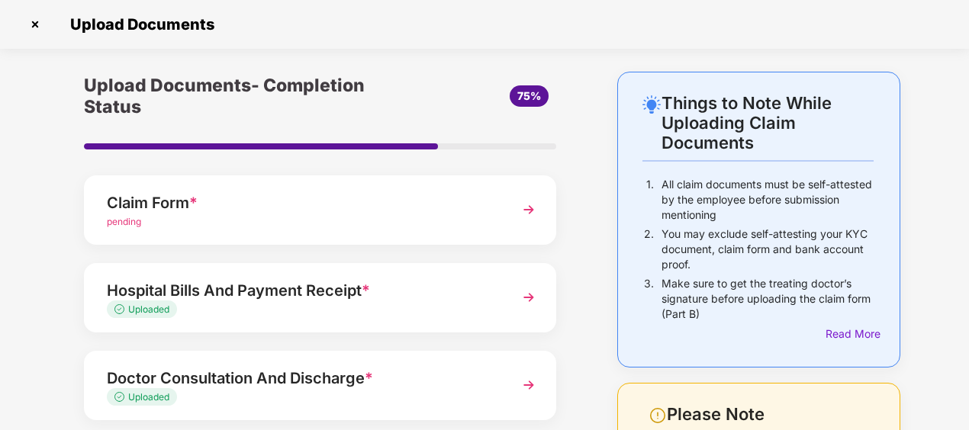
scroll to position [0, 0]
click at [530, 209] on img at bounding box center [528, 209] width 27 height 27
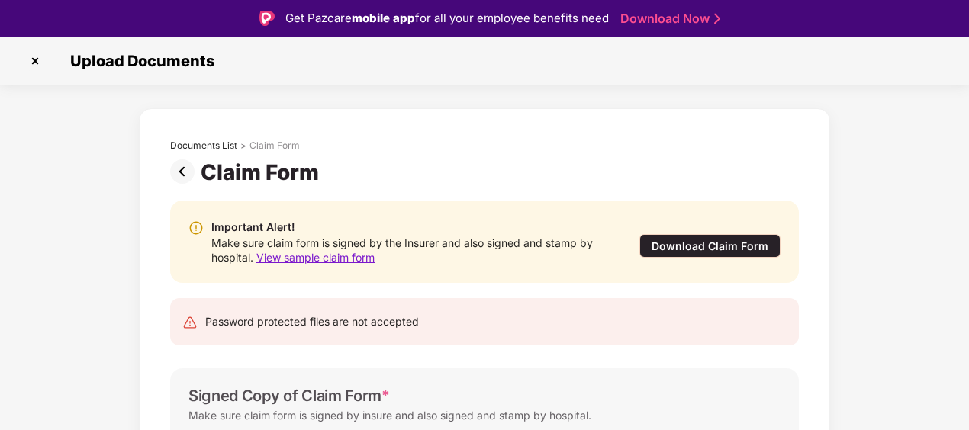
scroll to position [76, 0]
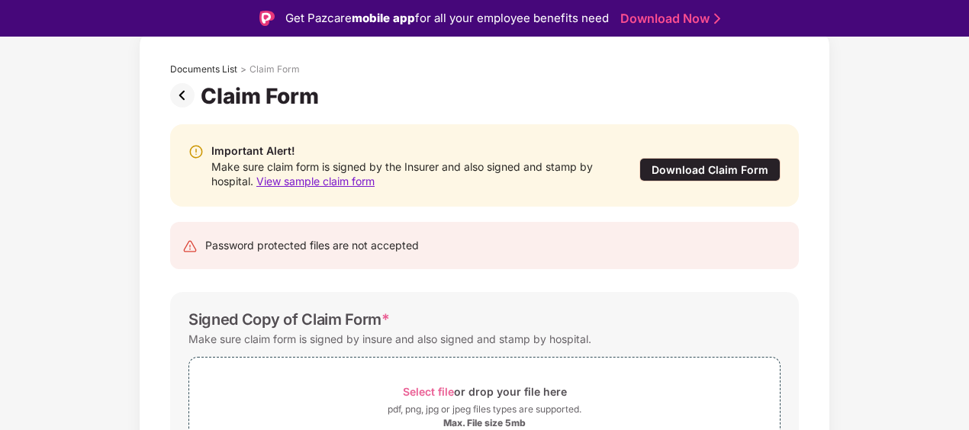
click at [345, 180] on span "View sample claim form" at bounding box center [315, 181] width 118 height 13
click at [695, 168] on div "Download Claim Form" at bounding box center [709, 170] width 141 height 24
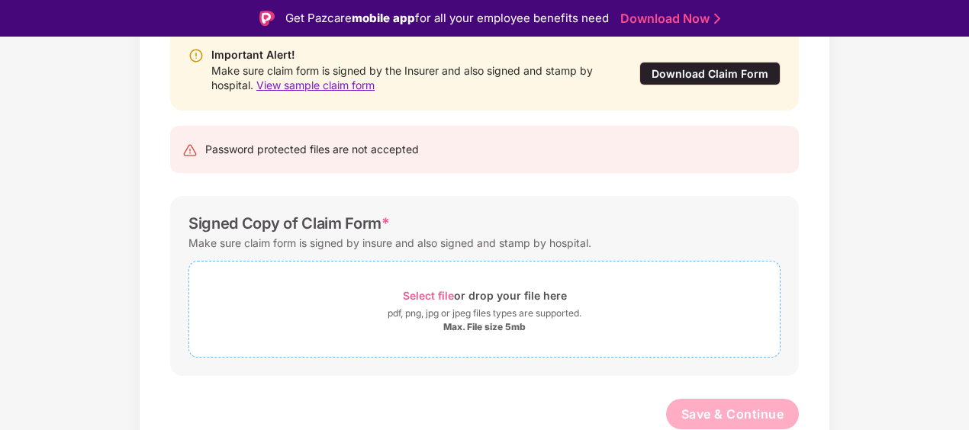
scroll to position [96, 0]
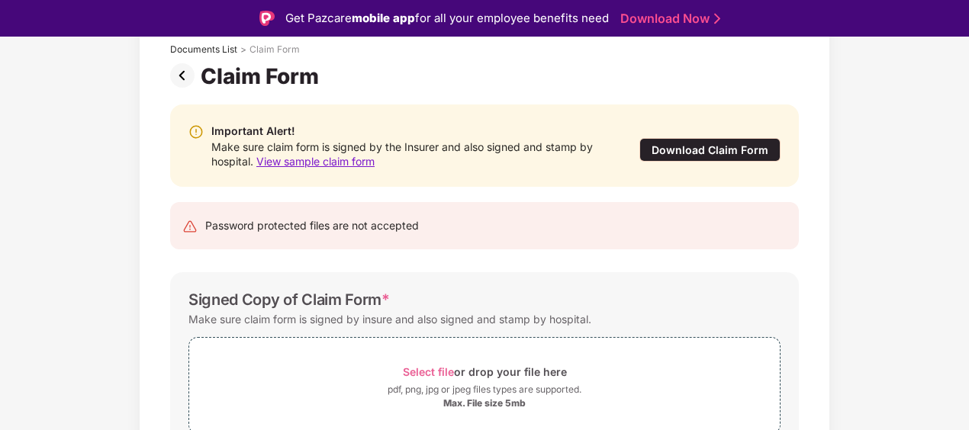
click at [328, 166] on span "View sample claim form" at bounding box center [315, 161] width 118 height 13
click at [668, 146] on div "Download Claim Form" at bounding box center [709, 150] width 141 height 24
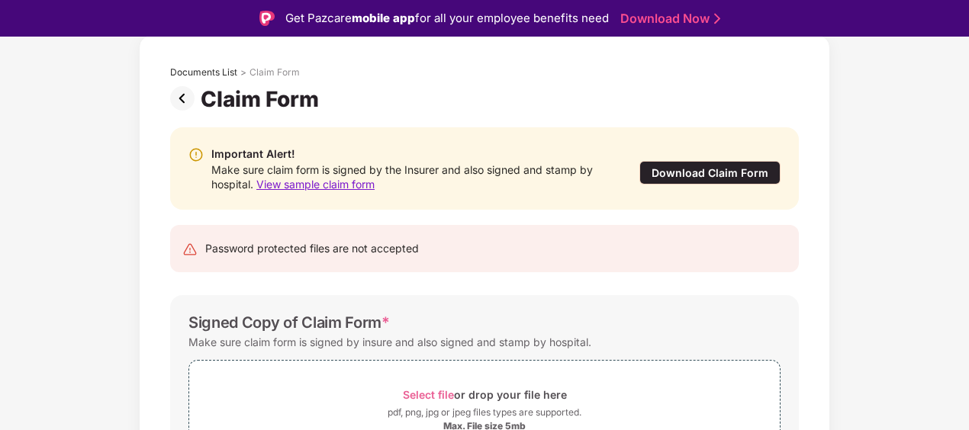
scroll to position [0, 0]
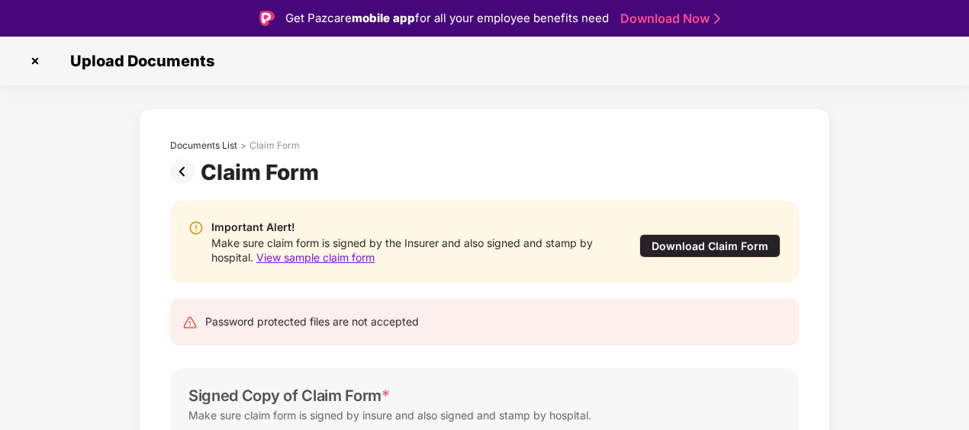
click at [37, 60] on img at bounding box center [35, 61] width 24 height 24
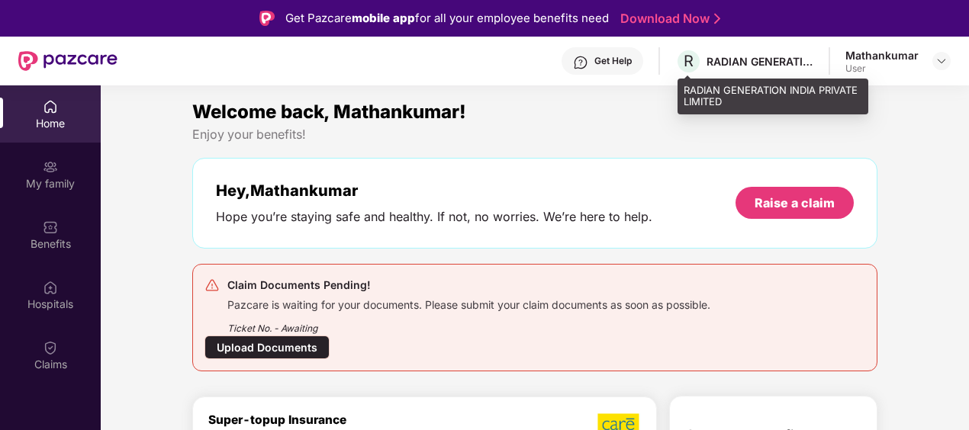
click at [743, 62] on div "RADIAN GENERATION INDIA PRIVATE LIMITED" at bounding box center [759, 61] width 107 height 14
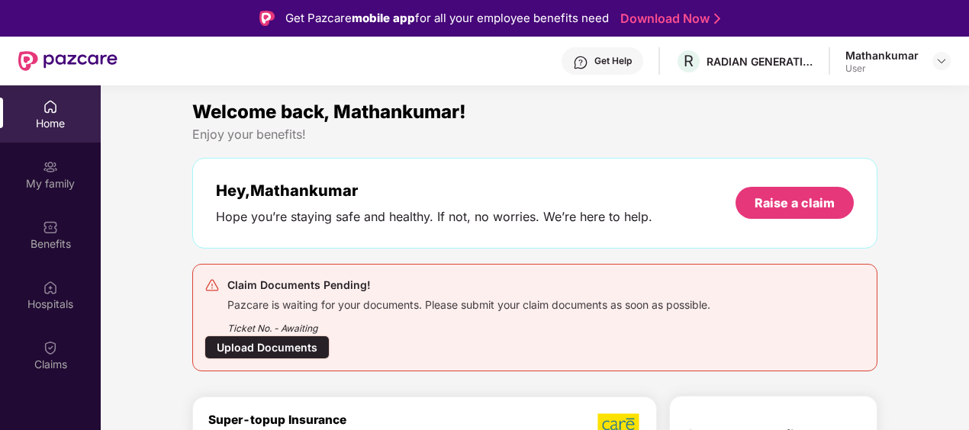
click at [888, 69] on div "User" at bounding box center [881, 69] width 73 height 12
click at [942, 65] on img at bounding box center [941, 61] width 12 height 12
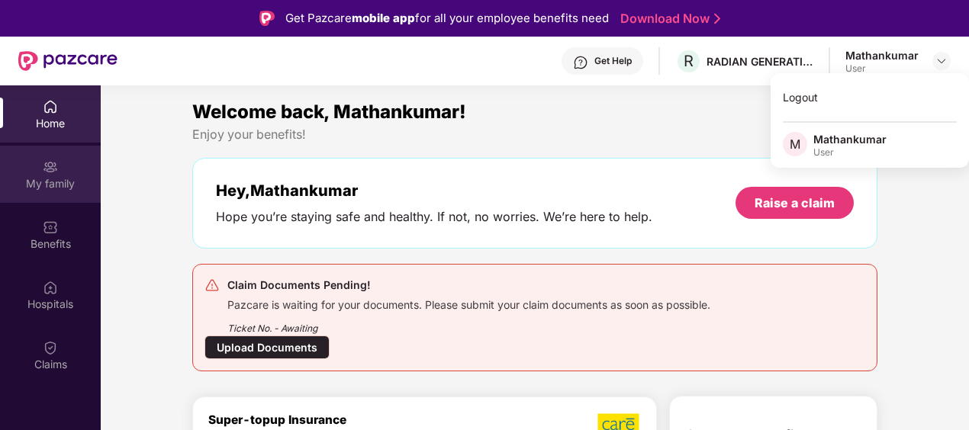
click at [53, 177] on div "My family" at bounding box center [50, 183] width 101 height 15
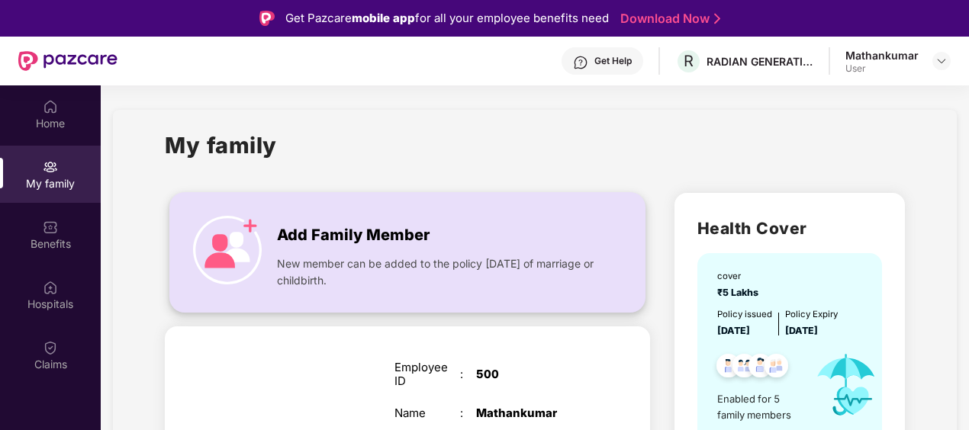
scroll to position [76, 0]
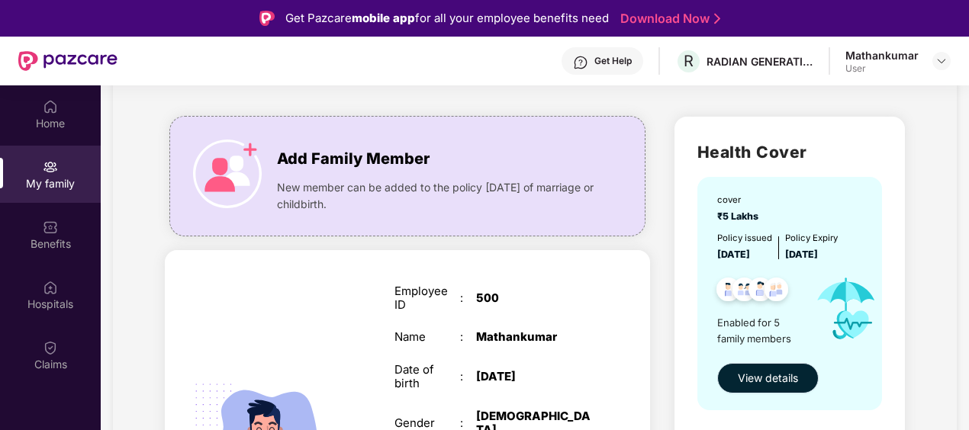
click at [783, 380] on span "View details" at bounding box center [767, 378] width 60 height 17
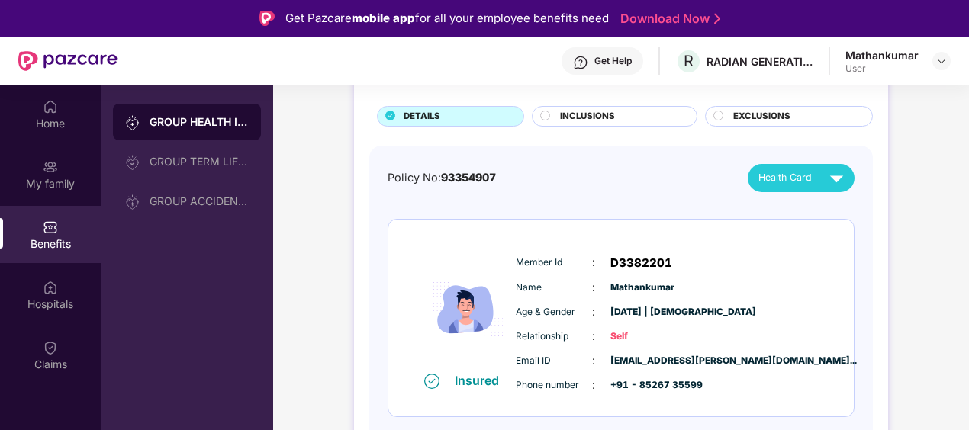
scroll to position [76, 0]
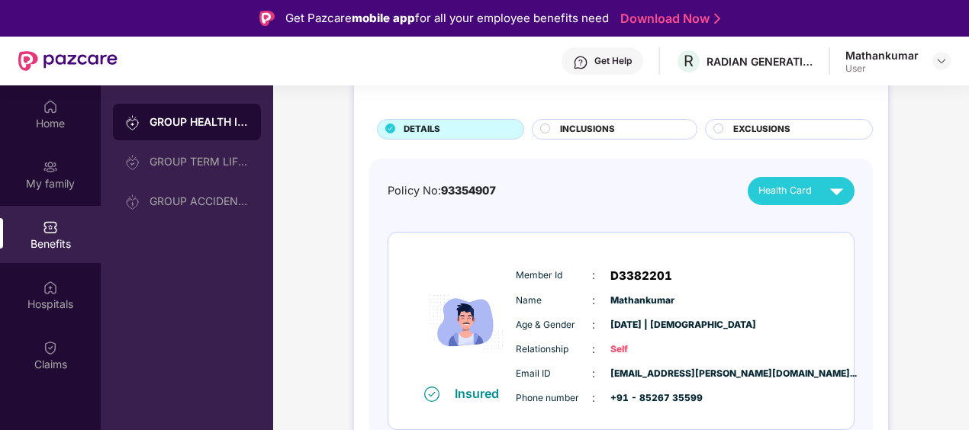
click at [590, 127] on span "INCLUSIONS" at bounding box center [587, 130] width 55 height 14
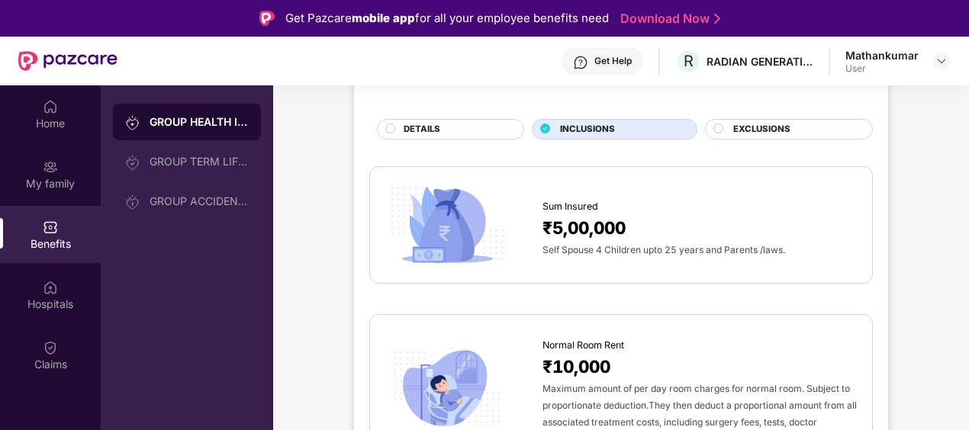
click at [774, 124] on span "EXCLUSIONS" at bounding box center [761, 130] width 57 height 14
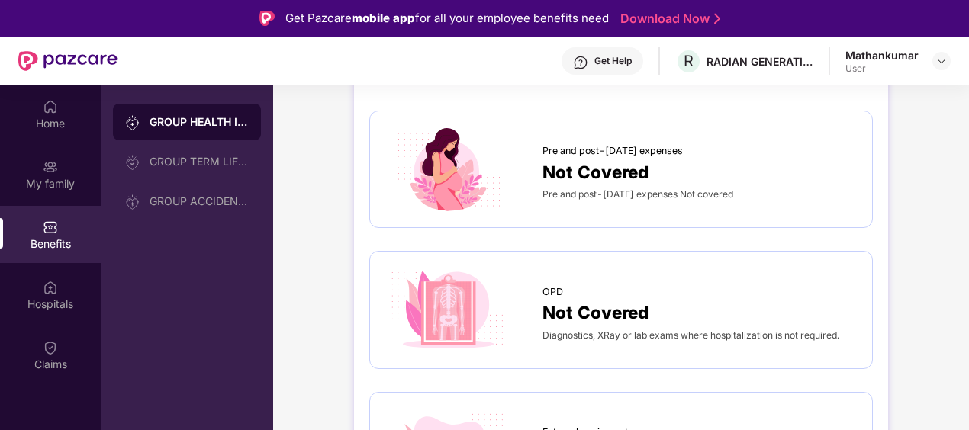
scroll to position [0, 0]
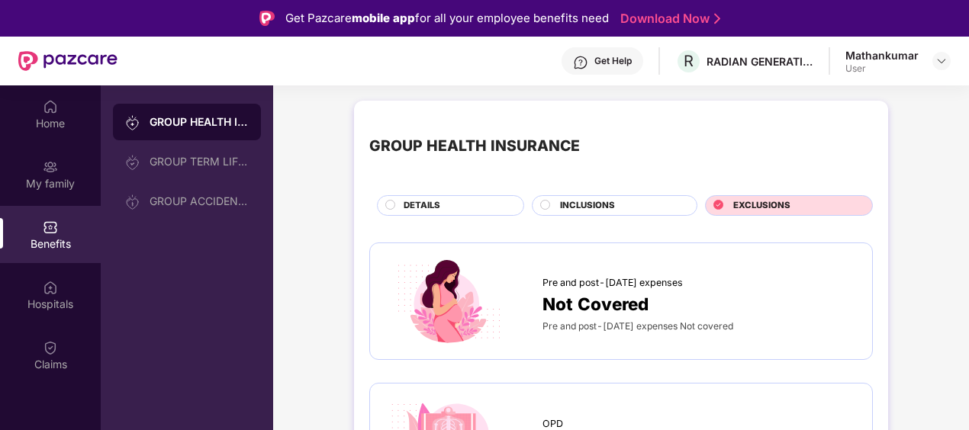
click at [444, 206] on div "DETAILS" at bounding box center [456, 207] width 120 height 16
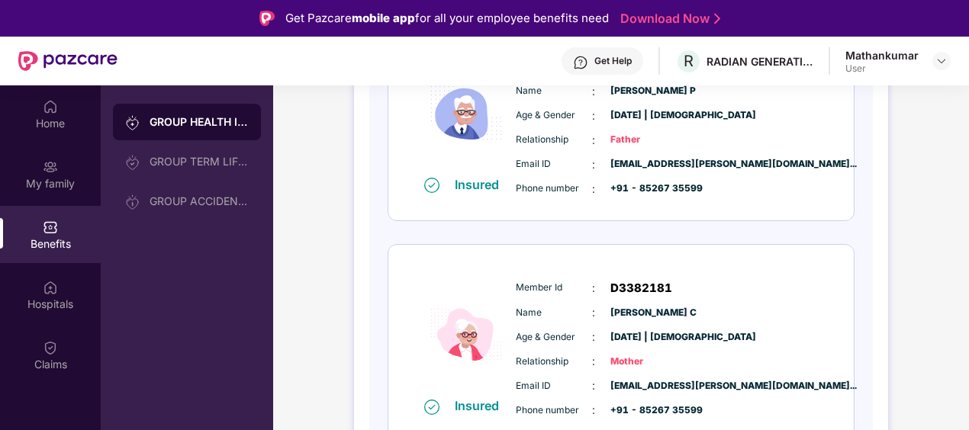
scroll to position [969, 0]
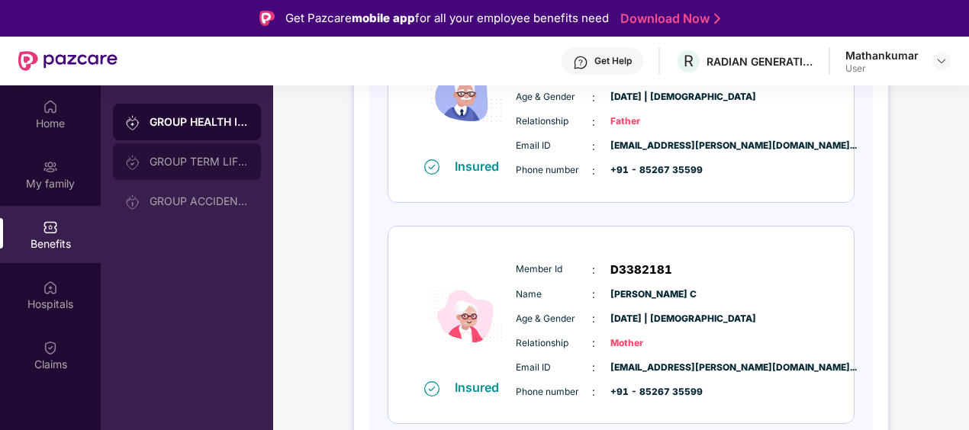
click at [197, 162] on div "GROUP TERM LIFE INSURANCE" at bounding box center [198, 162] width 99 height 12
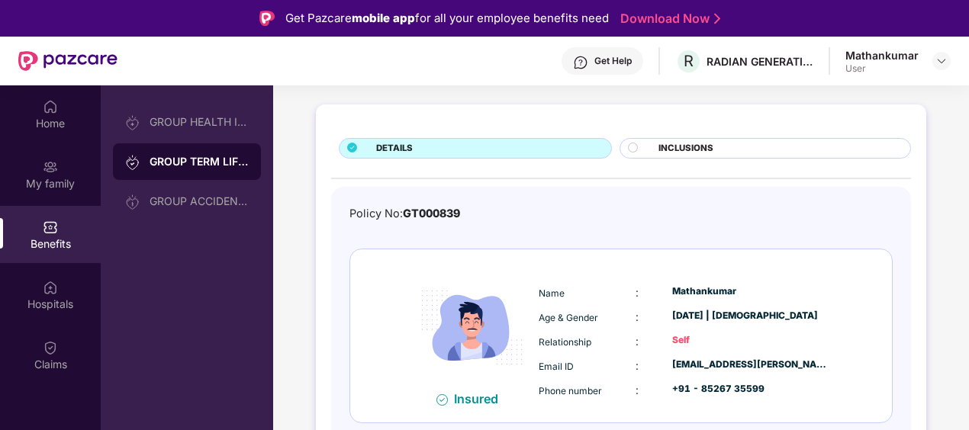
scroll to position [63, 0]
click at [652, 146] on div "INCLUSIONS" at bounding box center [777, 149] width 252 height 16
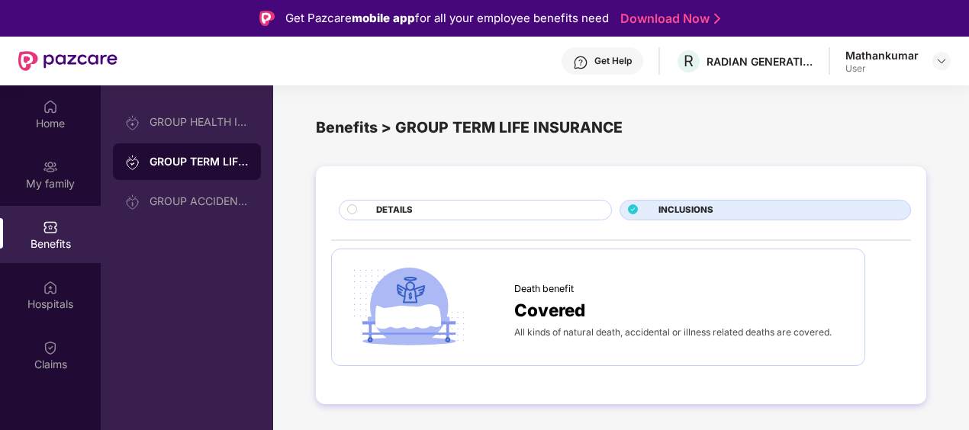
scroll to position [85, 0]
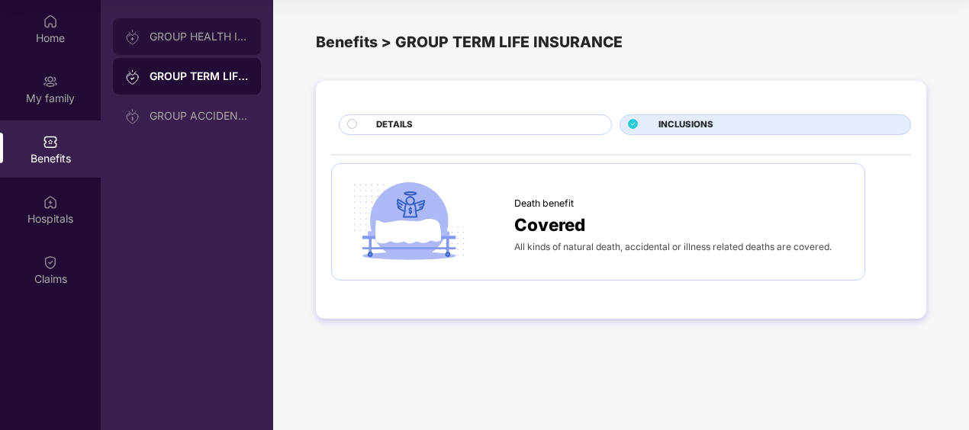
click at [175, 44] on div "GROUP HEALTH INSURANCE" at bounding box center [187, 36] width 148 height 37
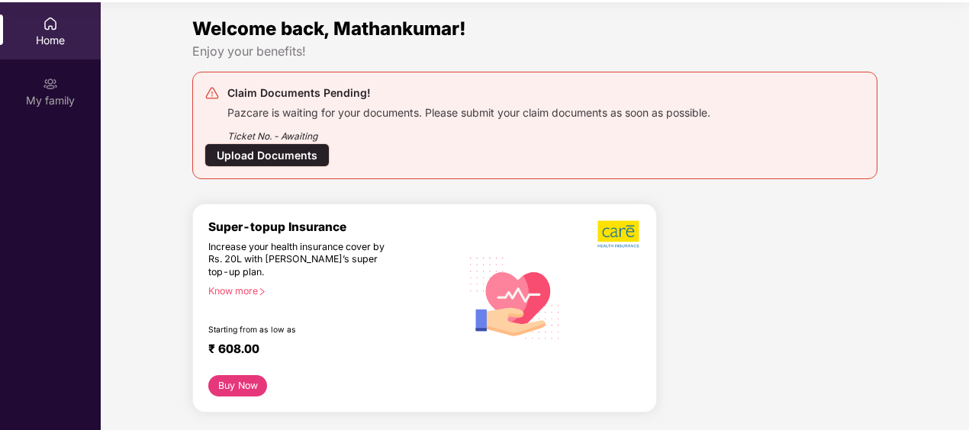
scroll to position [85, 0]
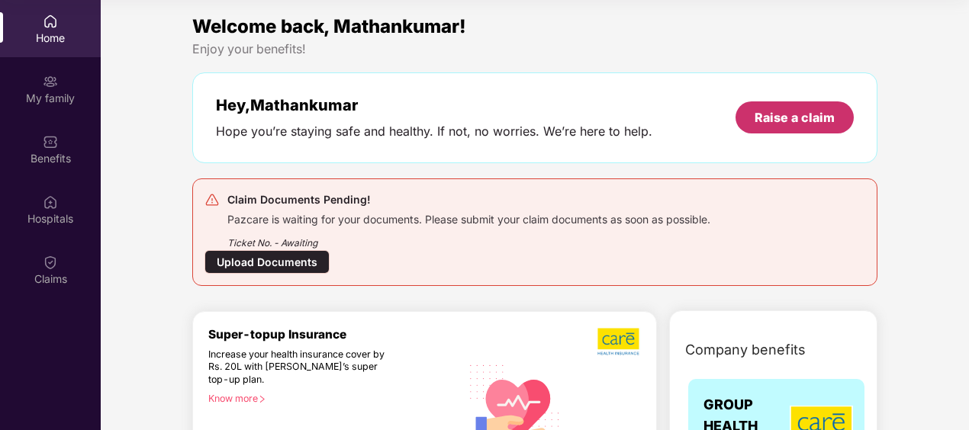
click at [767, 117] on div "Raise a claim" at bounding box center [794, 117] width 80 height 17
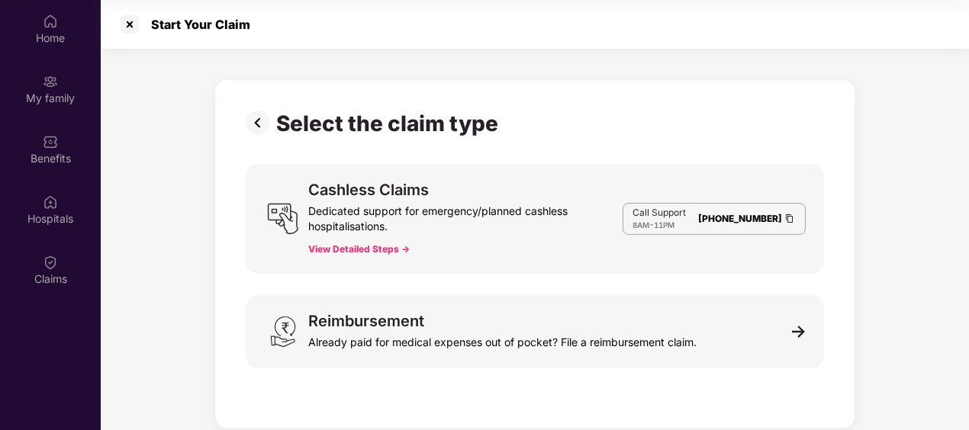
scroll to position [37, 0]
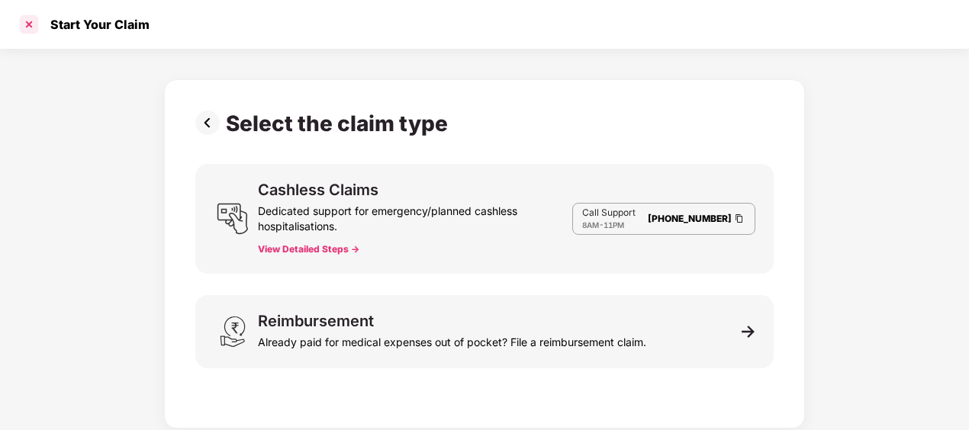
click at [33, 24] on div at bounding box center [29, 24] width 24 height 24
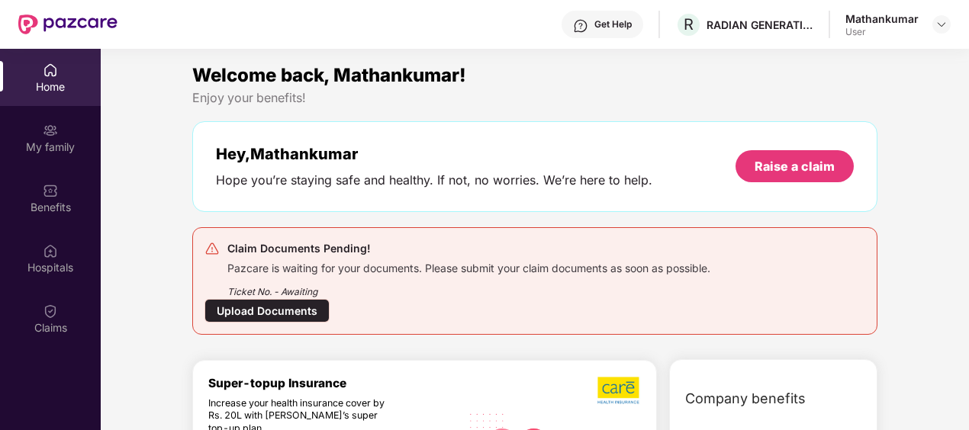
scroll to position [85, 0]
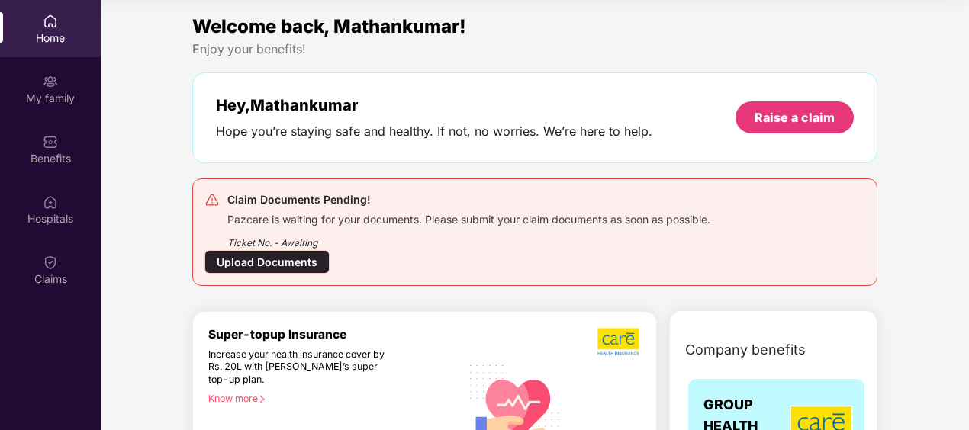
drag, startPoint x: 246, startPoint y: 252, endPoint x: 252, endPoint y: 265, distance: 13.6
click at [252, 265] on div "Upload Documents" at bounding box center [266, 262] width 125 height 24
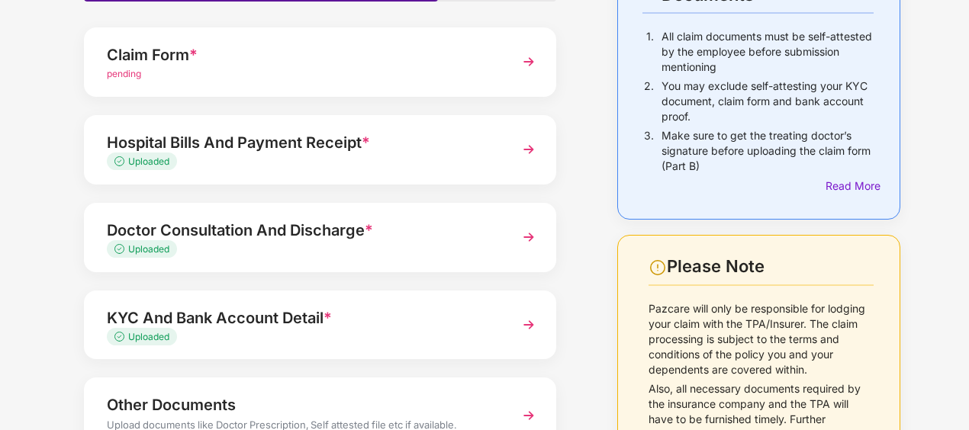
scroll to position [76, 0]
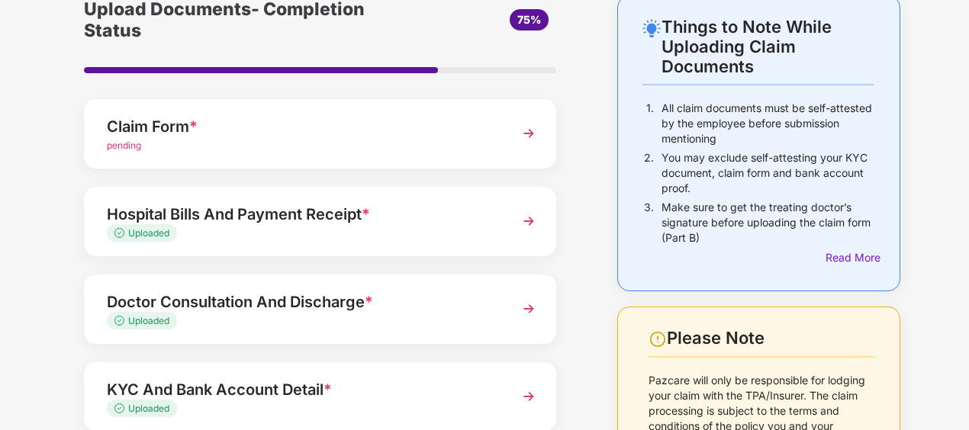
click at [156, 132] on div "Claim Form *" at bounding box center [302, 126] width 390 height 24
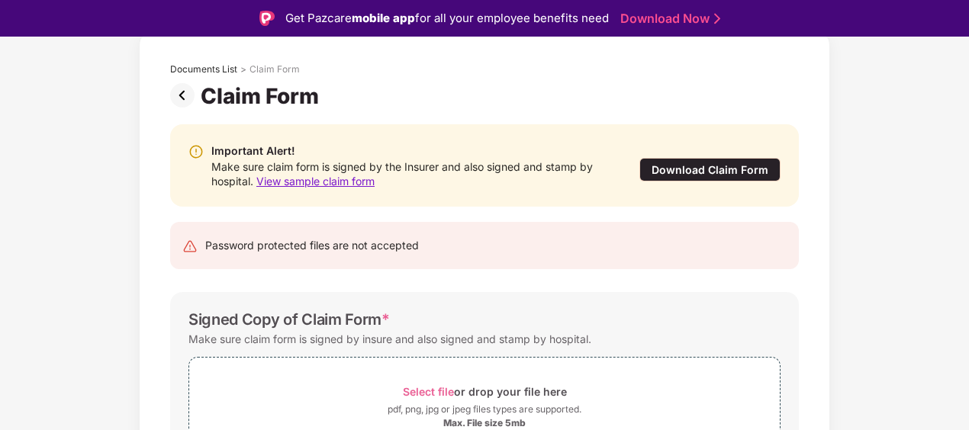
click at [735, 169] on div "Download Claim Form" at bounding box center [709, 170] width 141 height 24
